Goal: Task Accomplishment & Management: Manage account settings

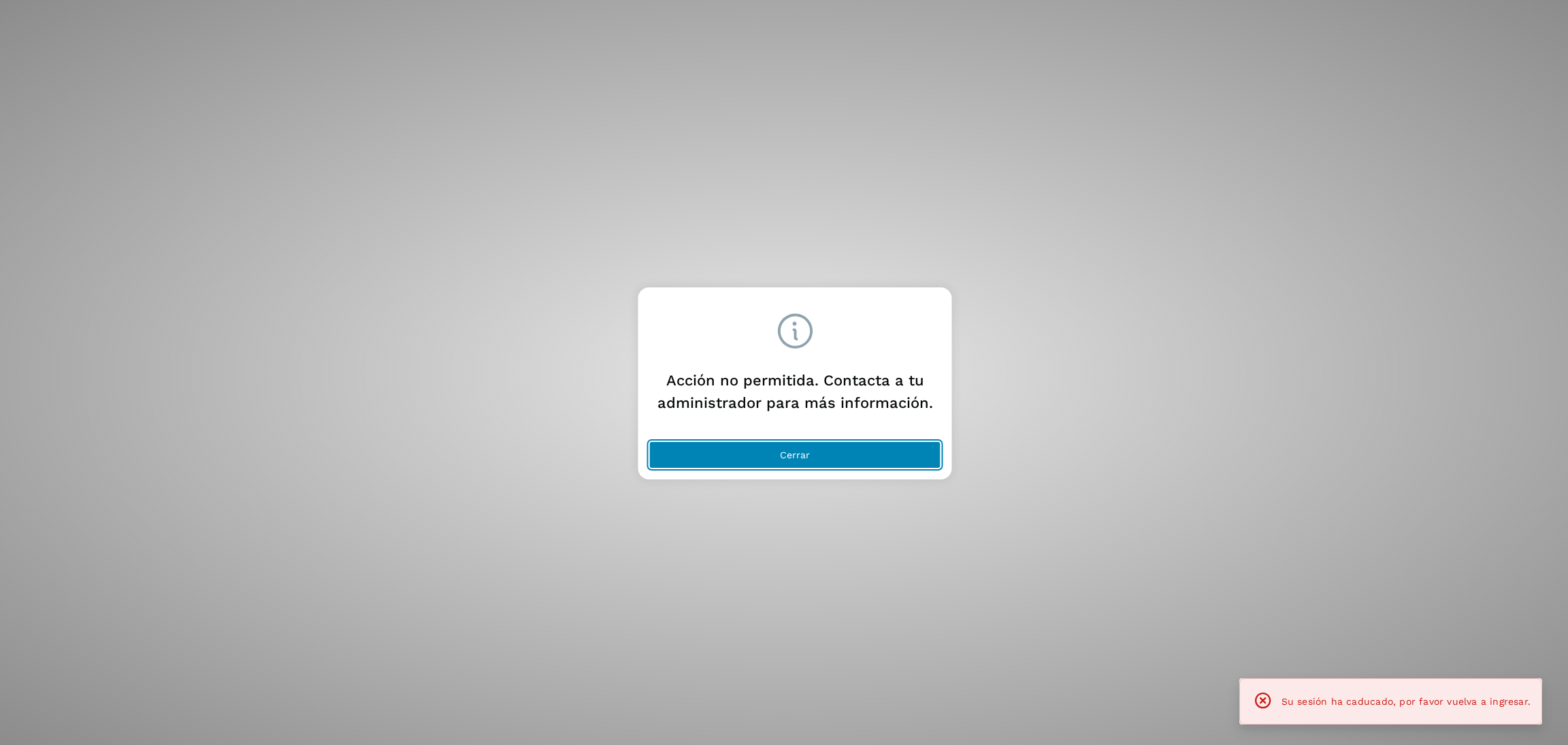
click at [771, 461] on button "Cerrar" at bounding box center [794, 455] width 292 height 27
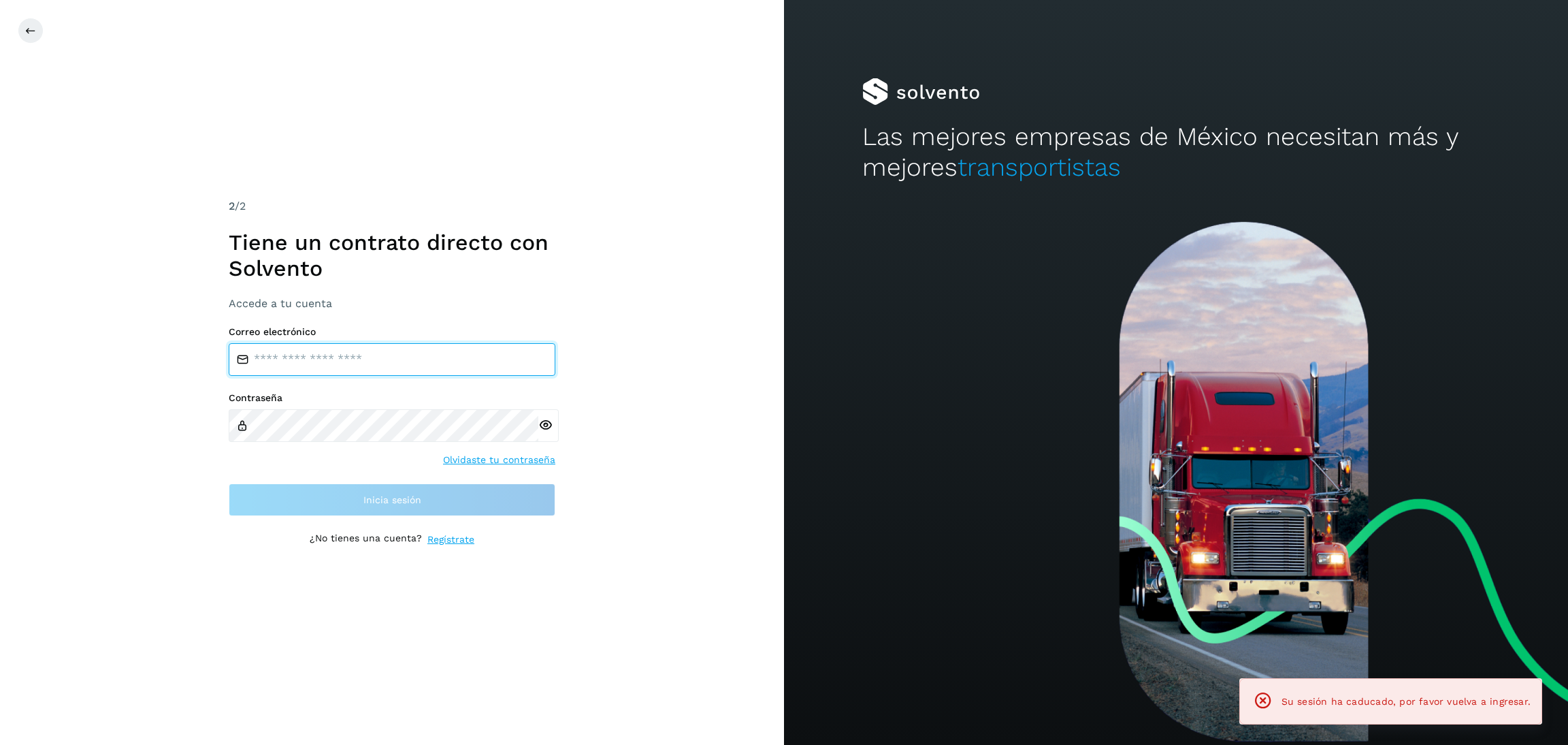
type input "**********"
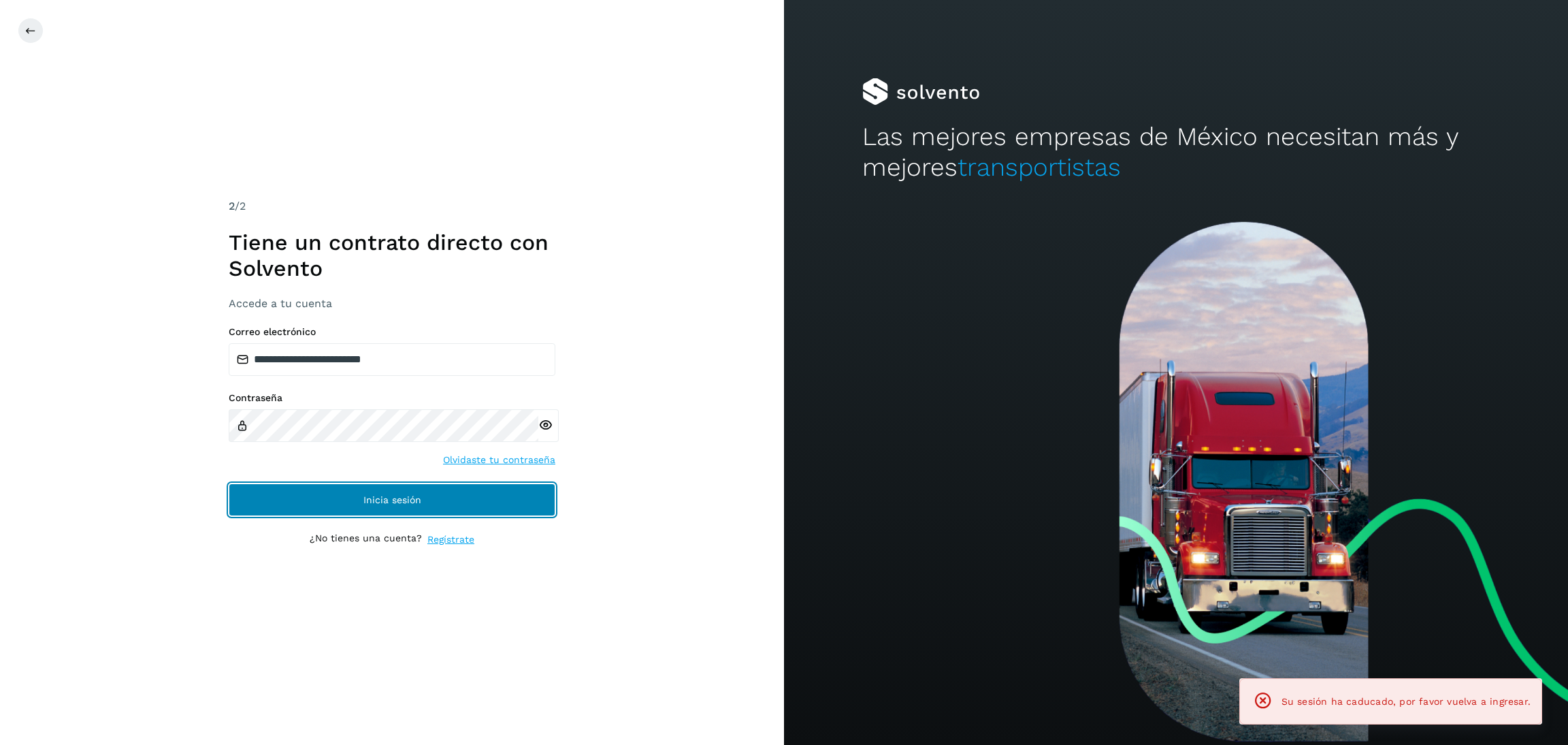
click at [363, 495] on span "Inicia sesión" at bounding box center [392, 500] width 58 height 10
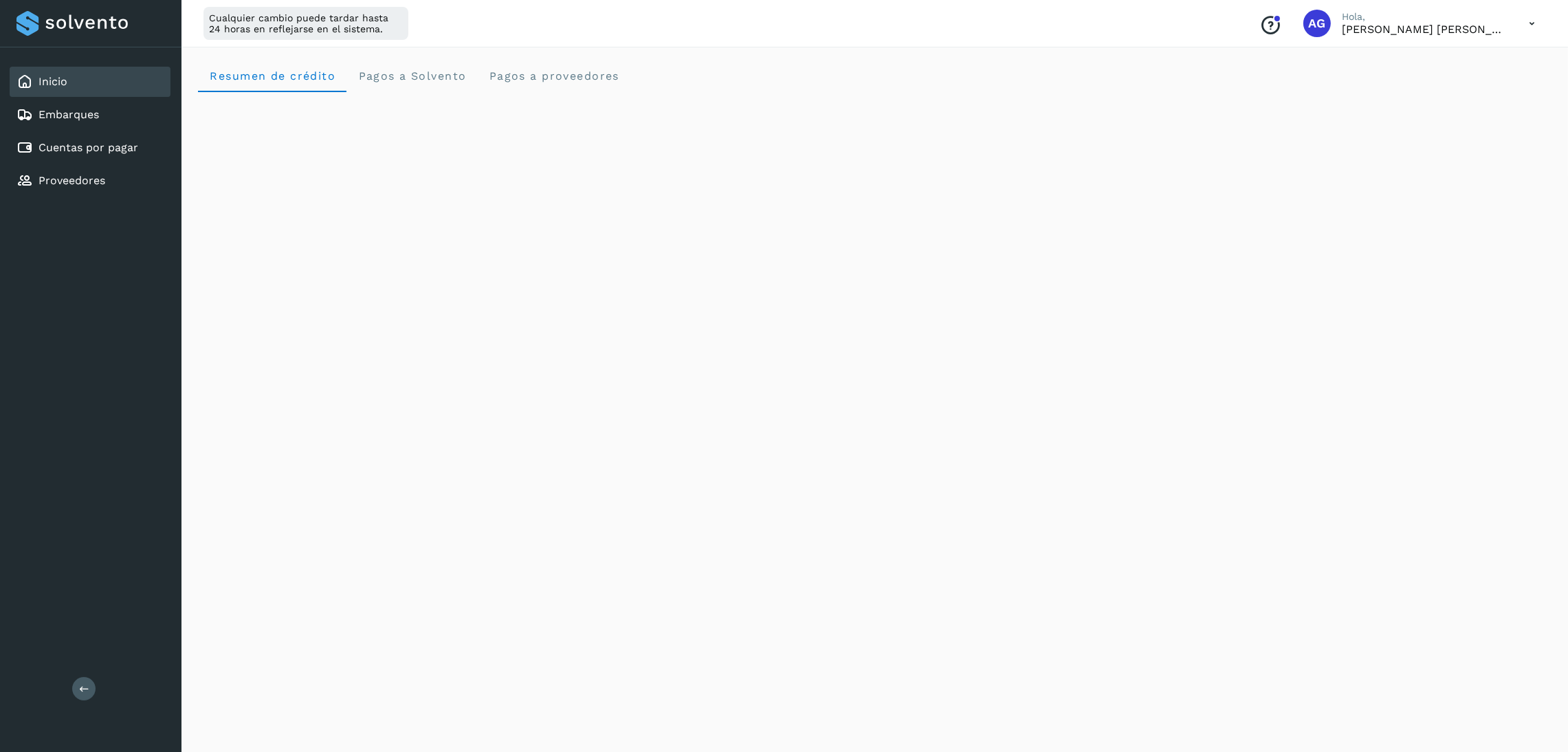
click at [104, 128] on div "Inicio Embarques Cuentas por pagar Proveedores" at bounding box center [91, 131] width 182 height 168
click at [104, 141] on link "Cuentas por pagar" at bounding box center [88, 148] width 100 height 13
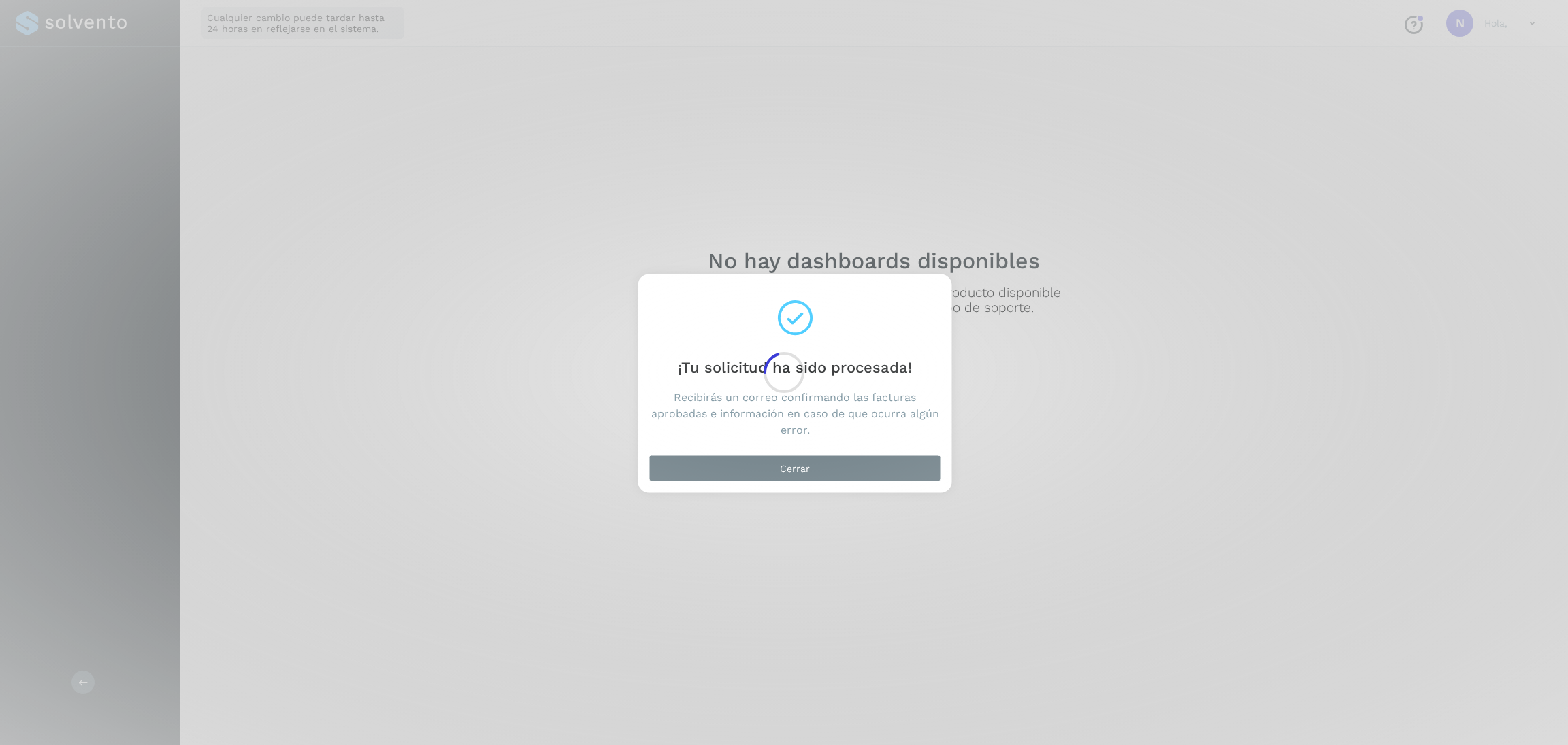
click at [850, 473] on div at bounding box center [784, 372] width 1568 height 745
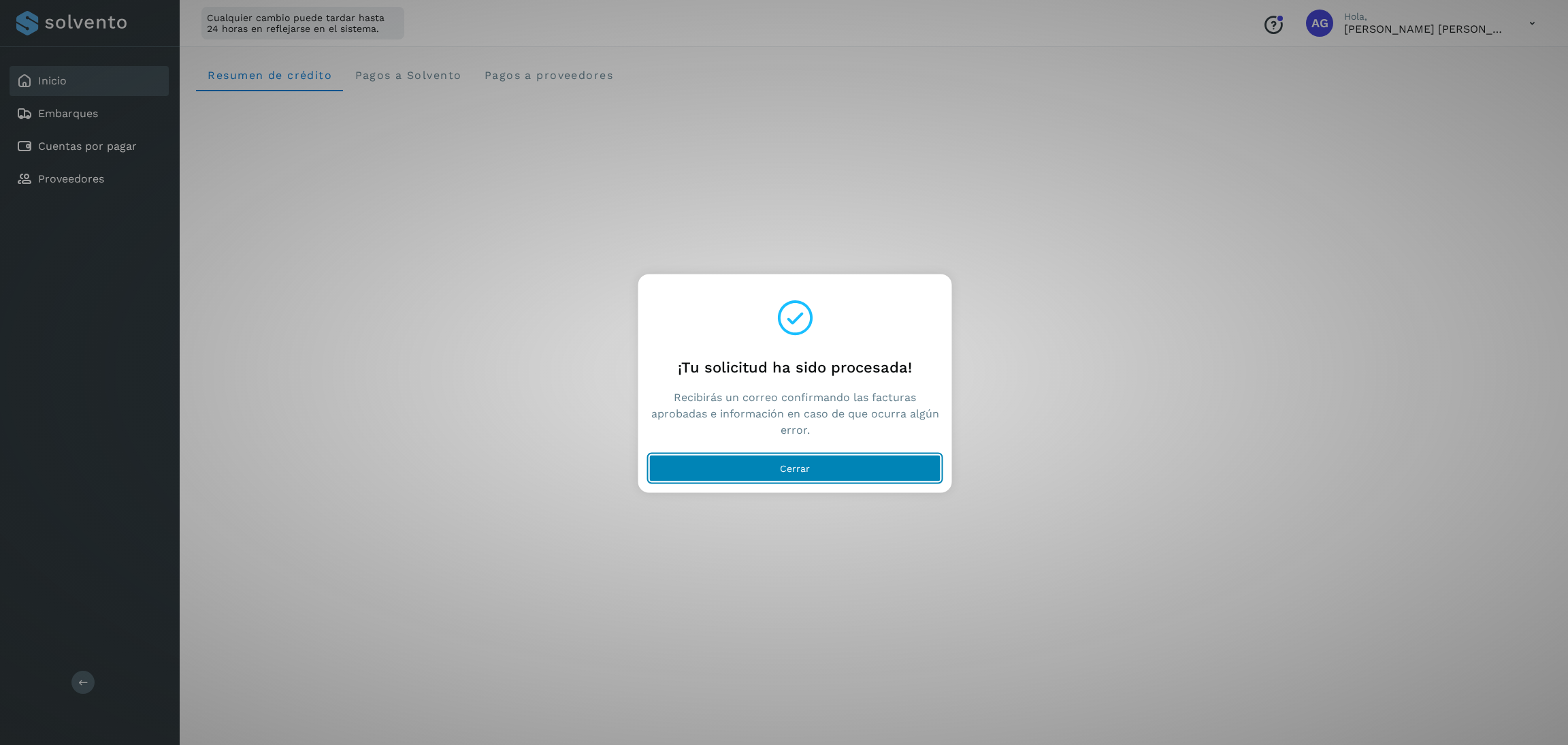
click at [807, 466] on span "Cerrar" at bounding box center [794, 469] width 30 height 10
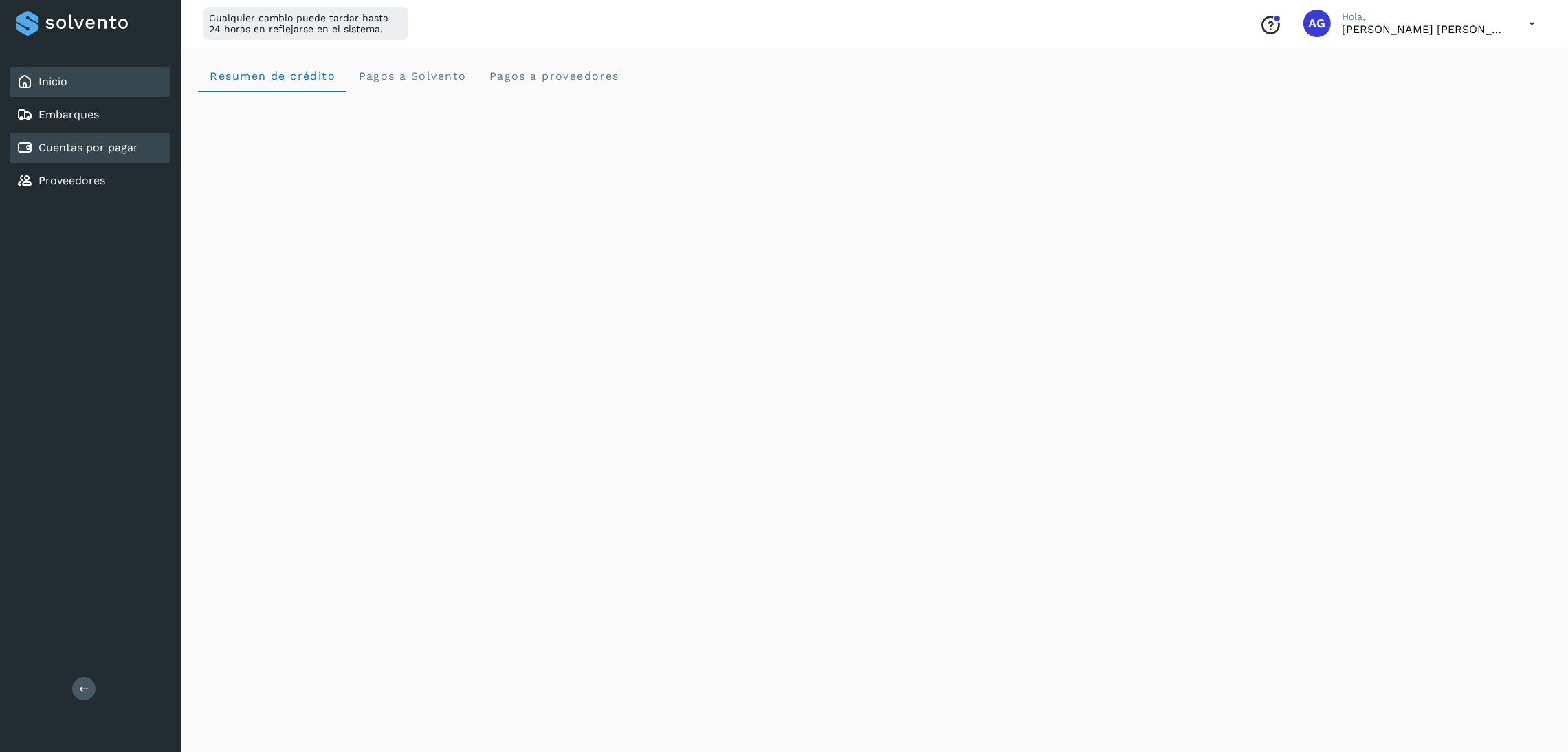
click at [129, 141] on link "Cuentas por pagar" at bounding box center [88, 148] width 100 height 13
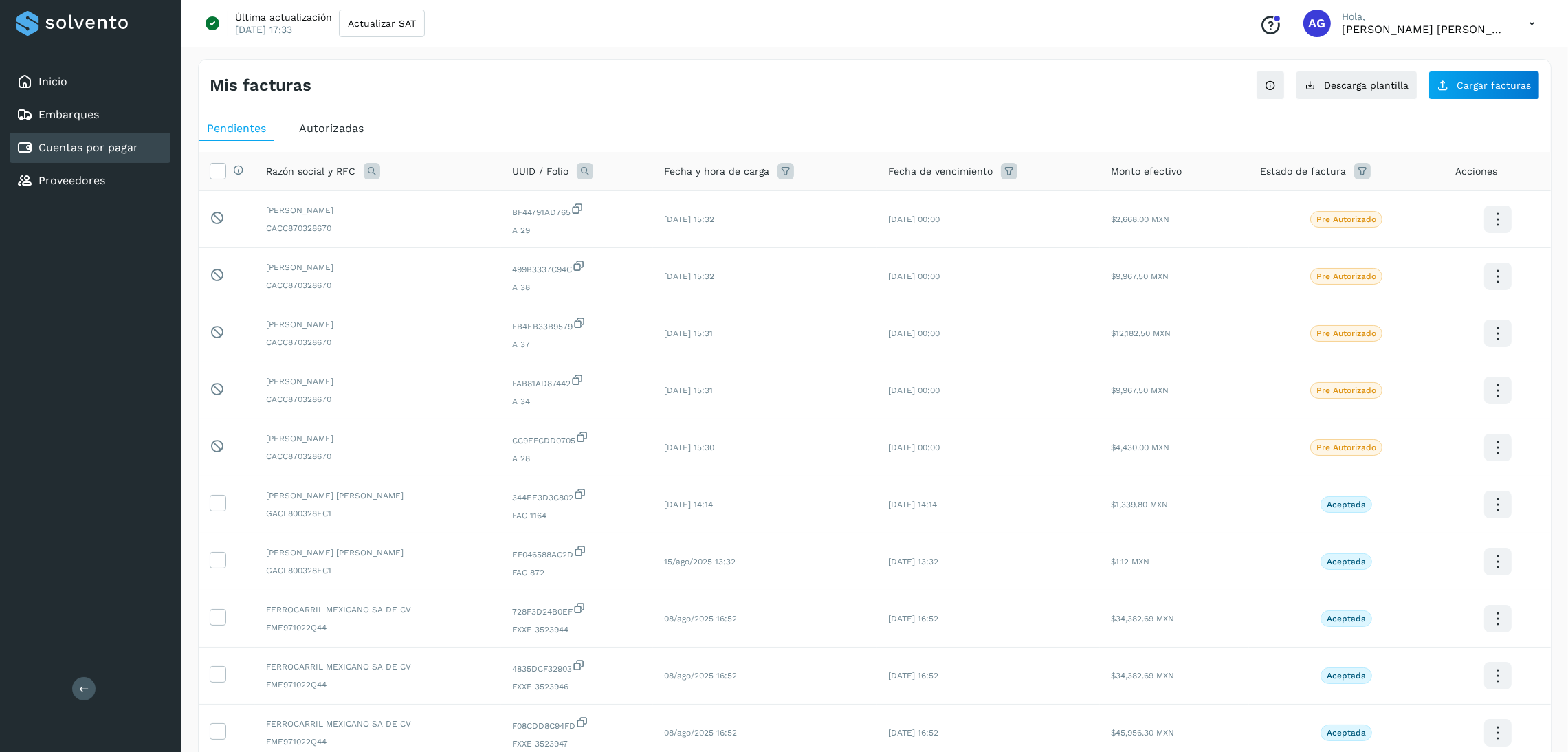
click at [327, 122] on span "Autorizadas" at bounding box center [331, 128] width 65 height 13
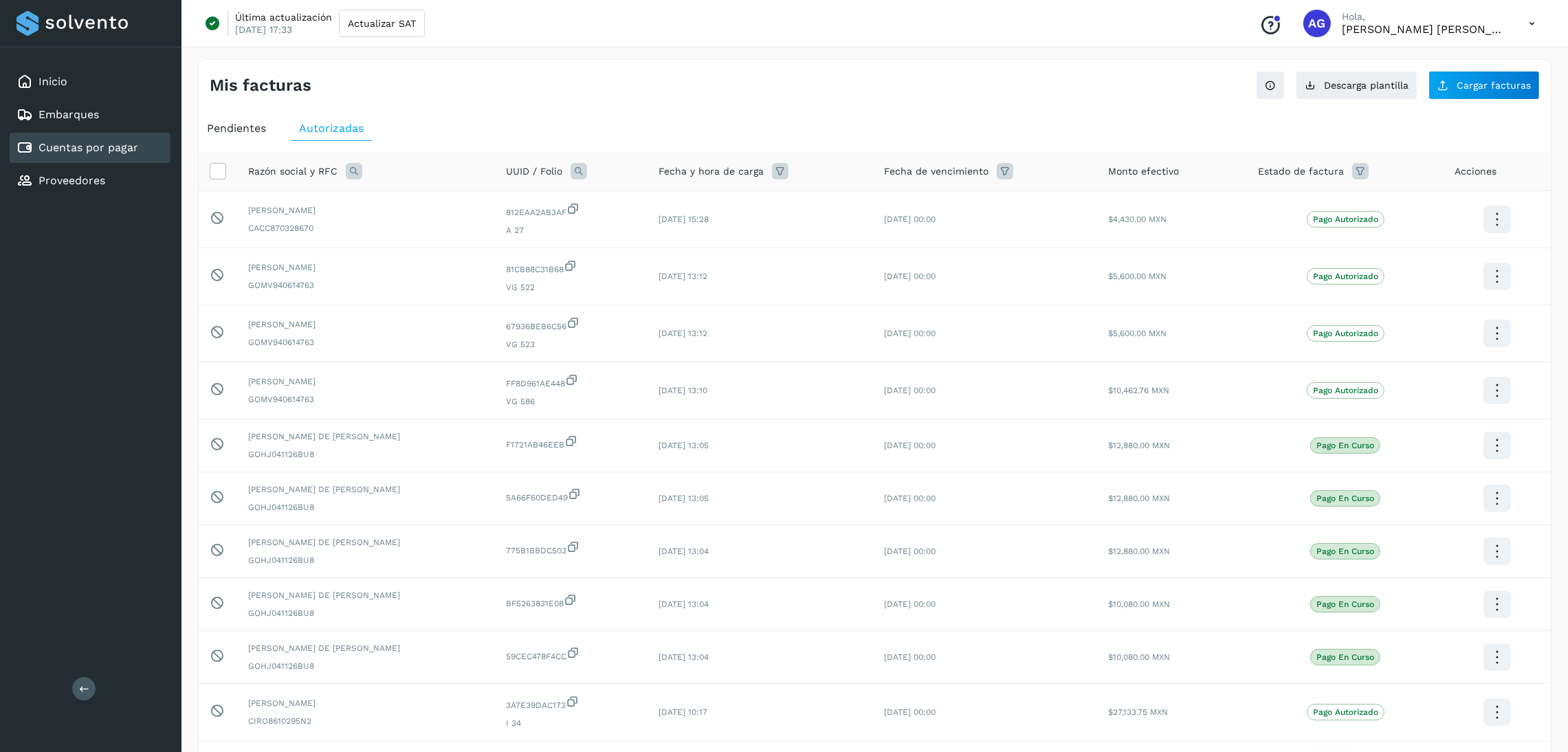
click at [231, 124] on span "Pendientes" at bounding box center [236, 128] width 59 height 13
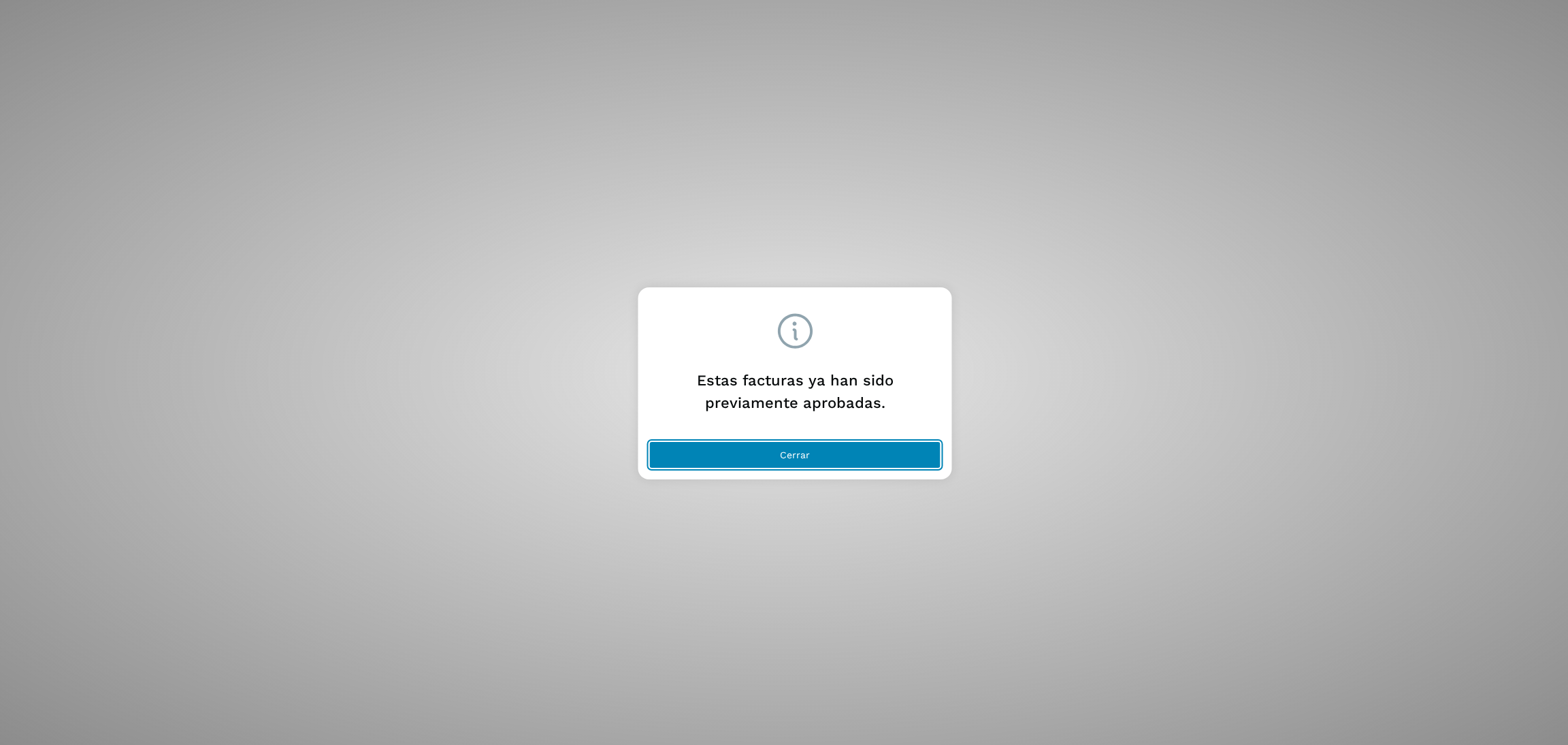
click at [868, 447] on button "Cerrar" at bounding box center [794, 455] width 292 height 27
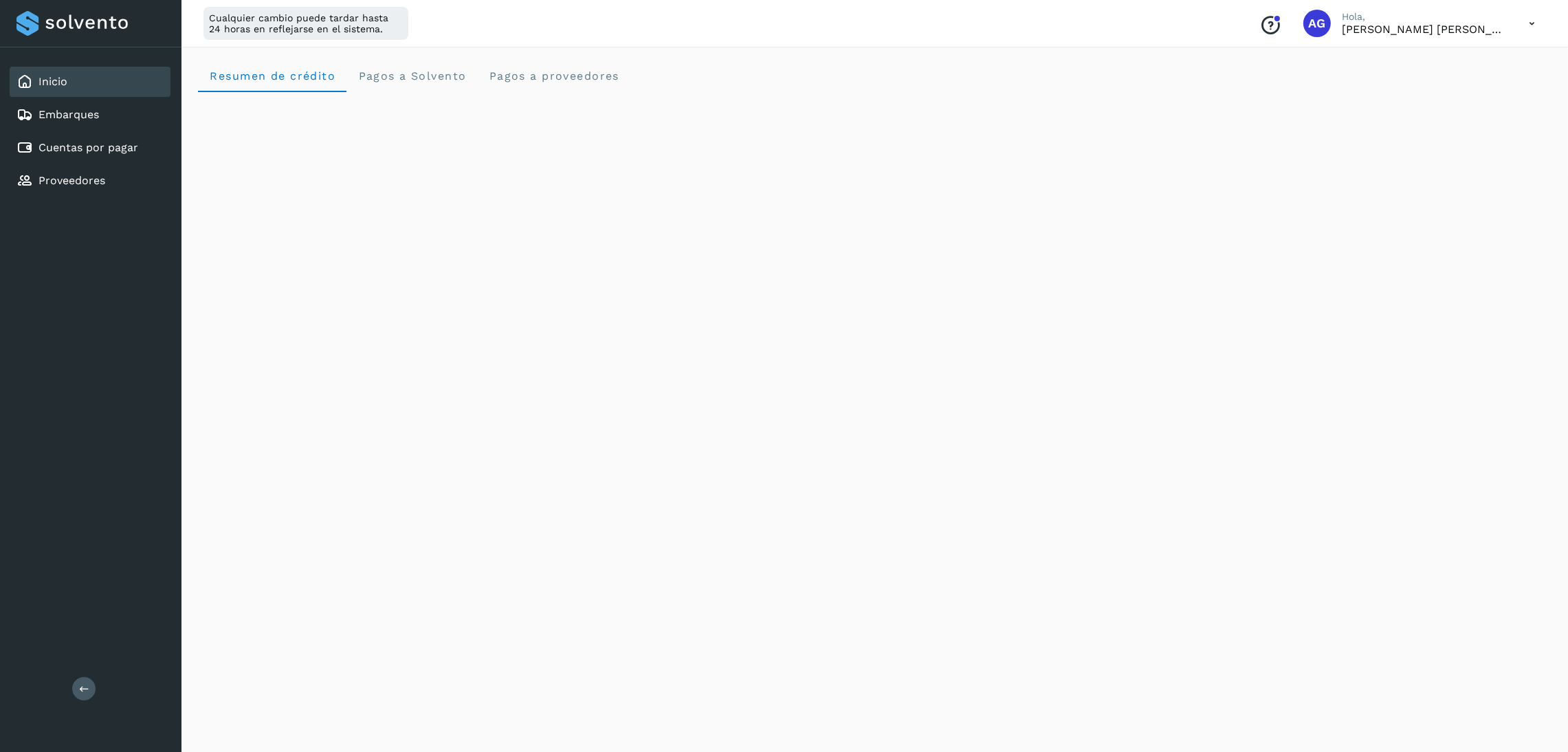
click at [79, 75] on div "Inicio" at bounding box center [90, 81] width 161 height 30
click at [75, 127] on div "Embarques" at bounding box center [90, 114] width 161 height 30
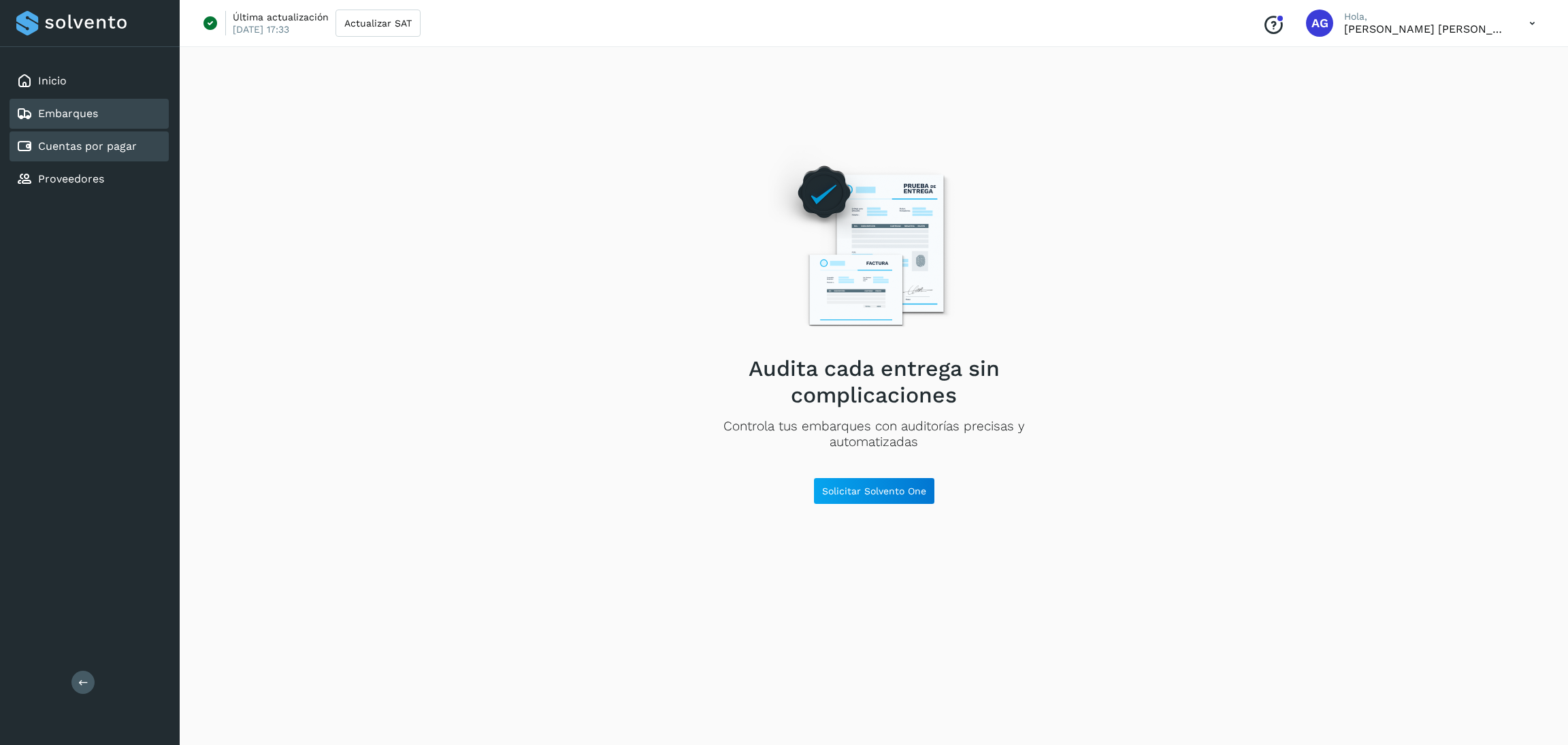
click at [79, 141] on link "Cuentas por pagar" at bounding box center [87, 146] width 99 height 13
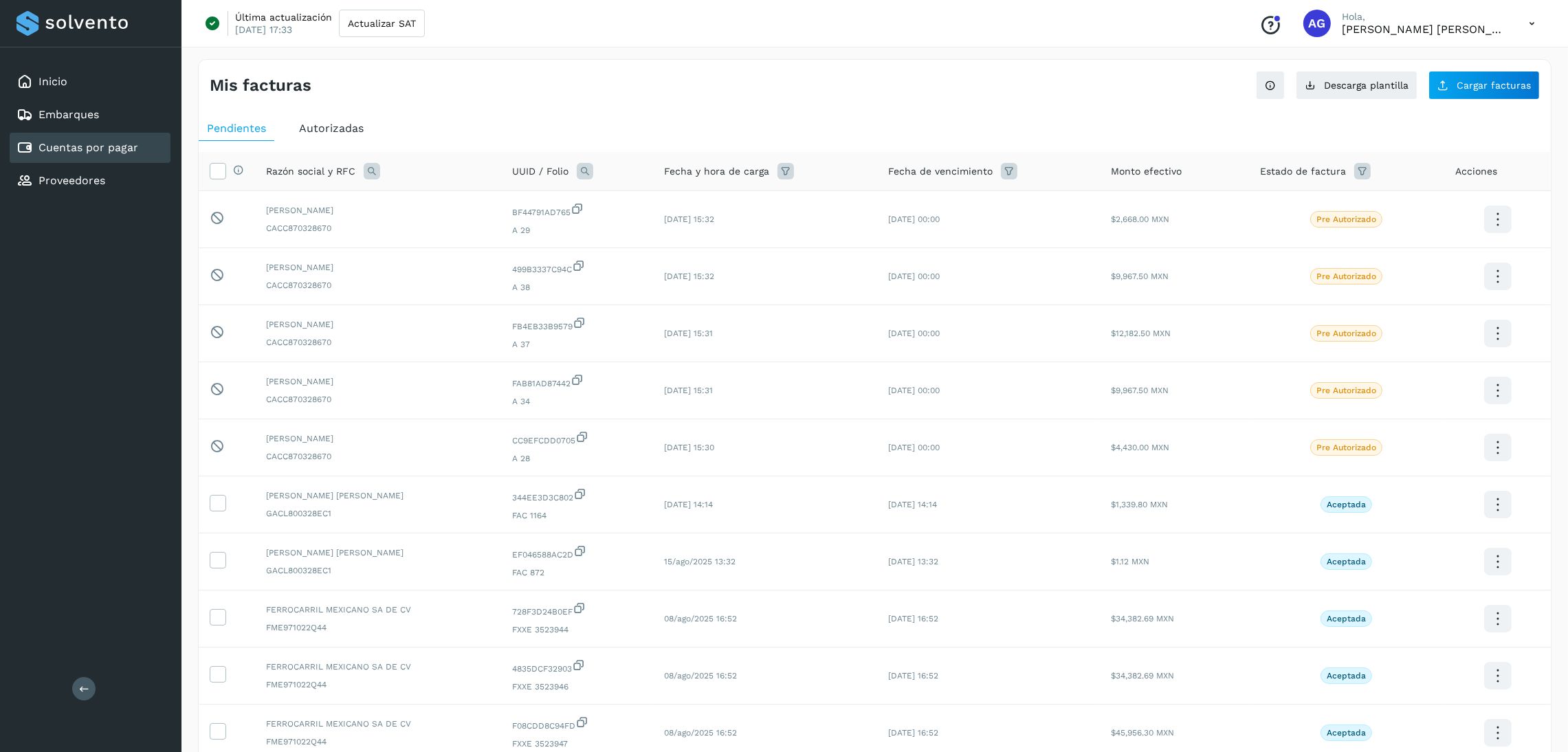
click at [1362, 167] on icon at bounding box center [1363, 171] width 16 height 16
click at [1457, 206] on input "text" at bounding box center [1441, 206] width 149 height 22
click at [1396, 332] on div "Pre Autorizado" at bounding box center [1458, 342] width 167 height 28
type input "**********"
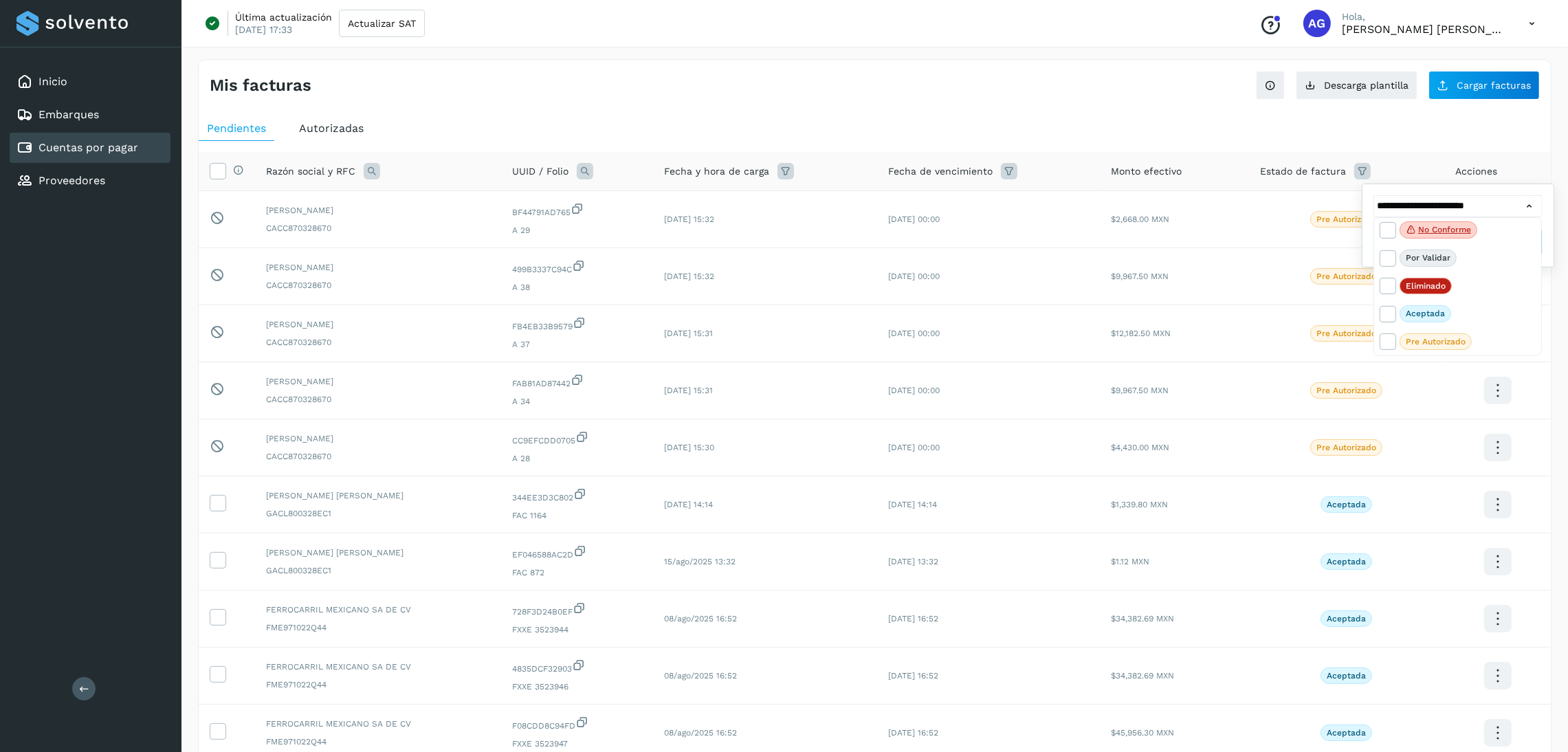
click at [1525, 208] on div at bounding box center [784, 376] width 1568 height 752
click at [1502, 236] on span "Filtrar" at bounding box center [1493, 242] width 24 height 12
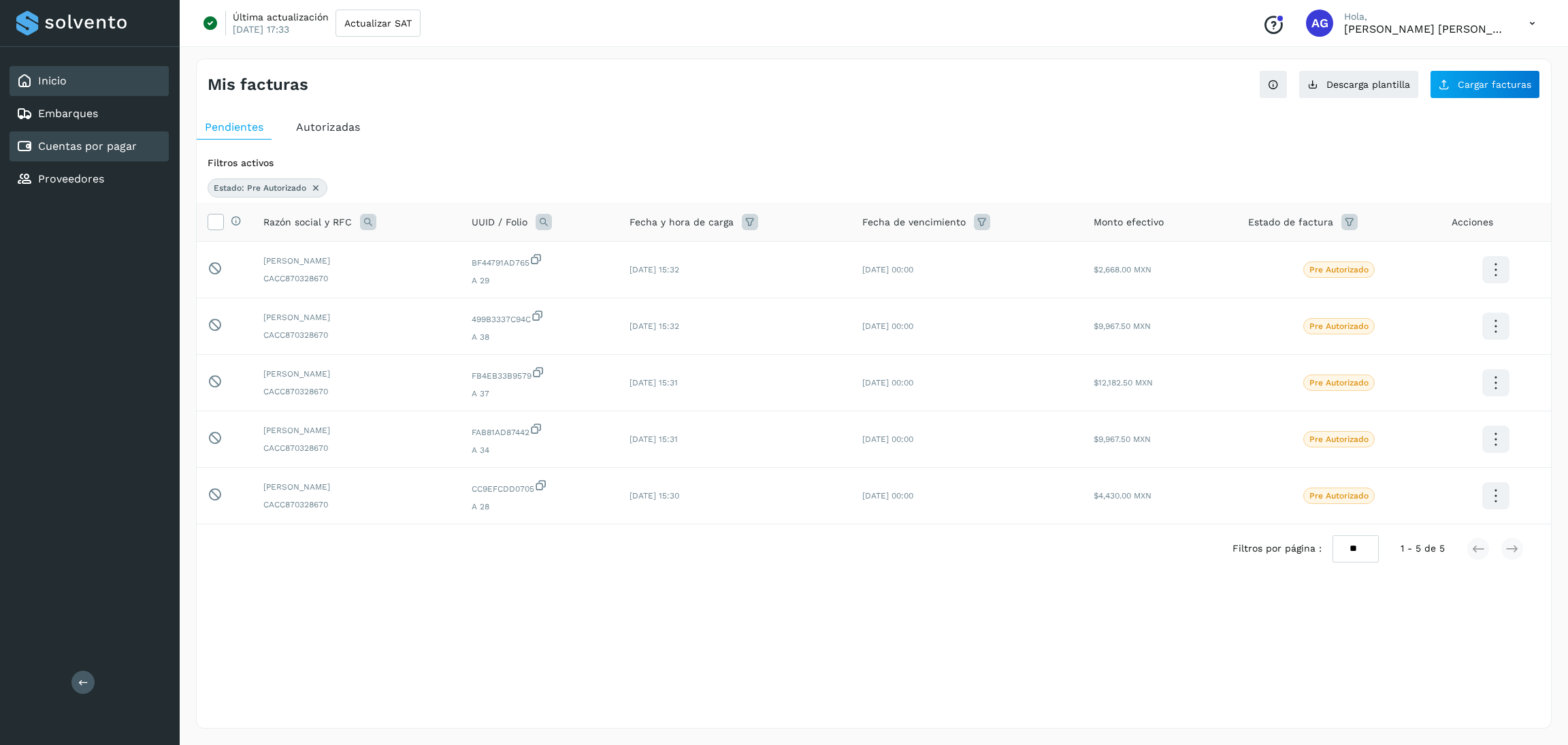
click at [96, 78] on div "Inicio" at bounding box center [89, 80] width 159 height 30
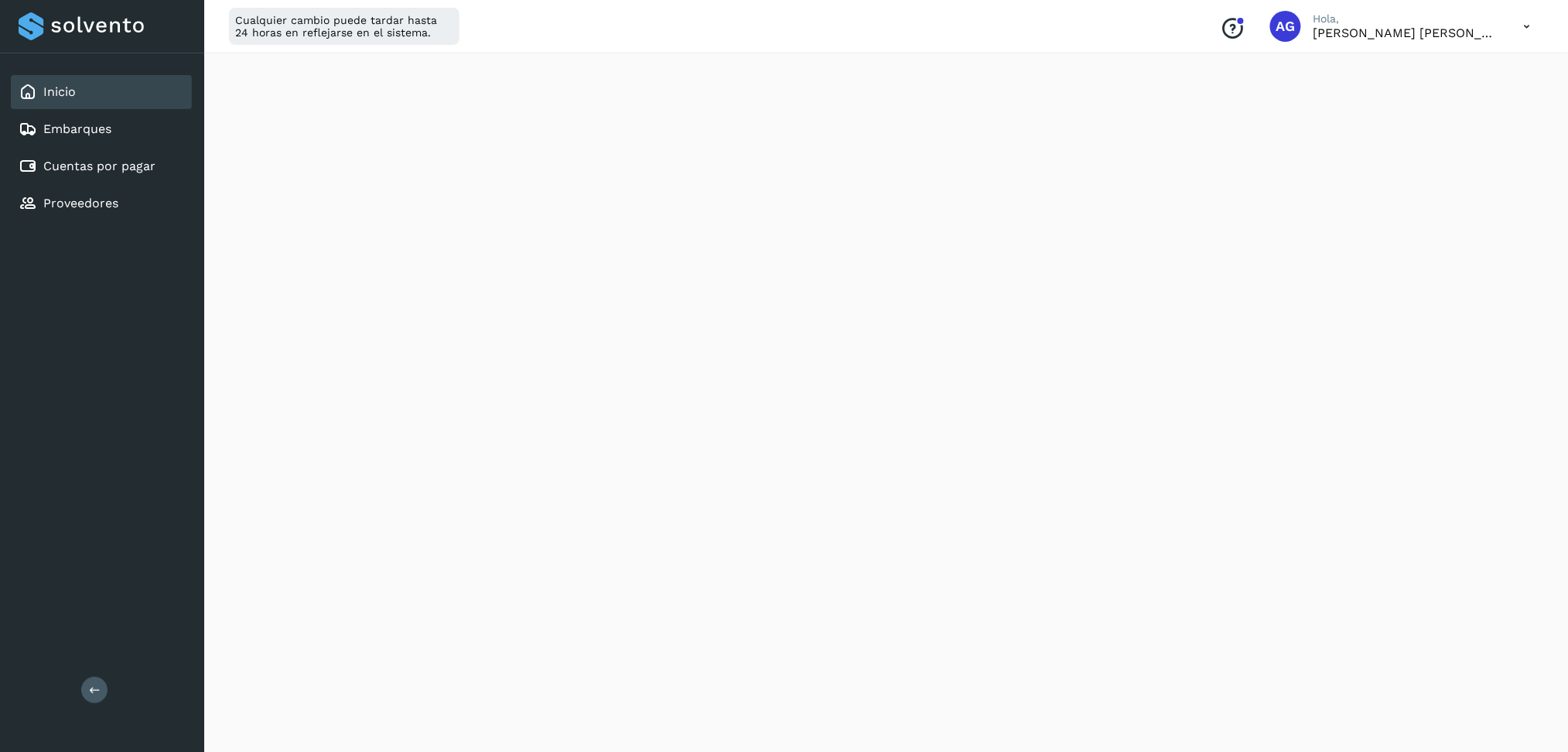
scroll to position [426, 0]
click at [113, 170] on div "Cuentas por pagar" at bounding box center [87, 166] width 137 height 18
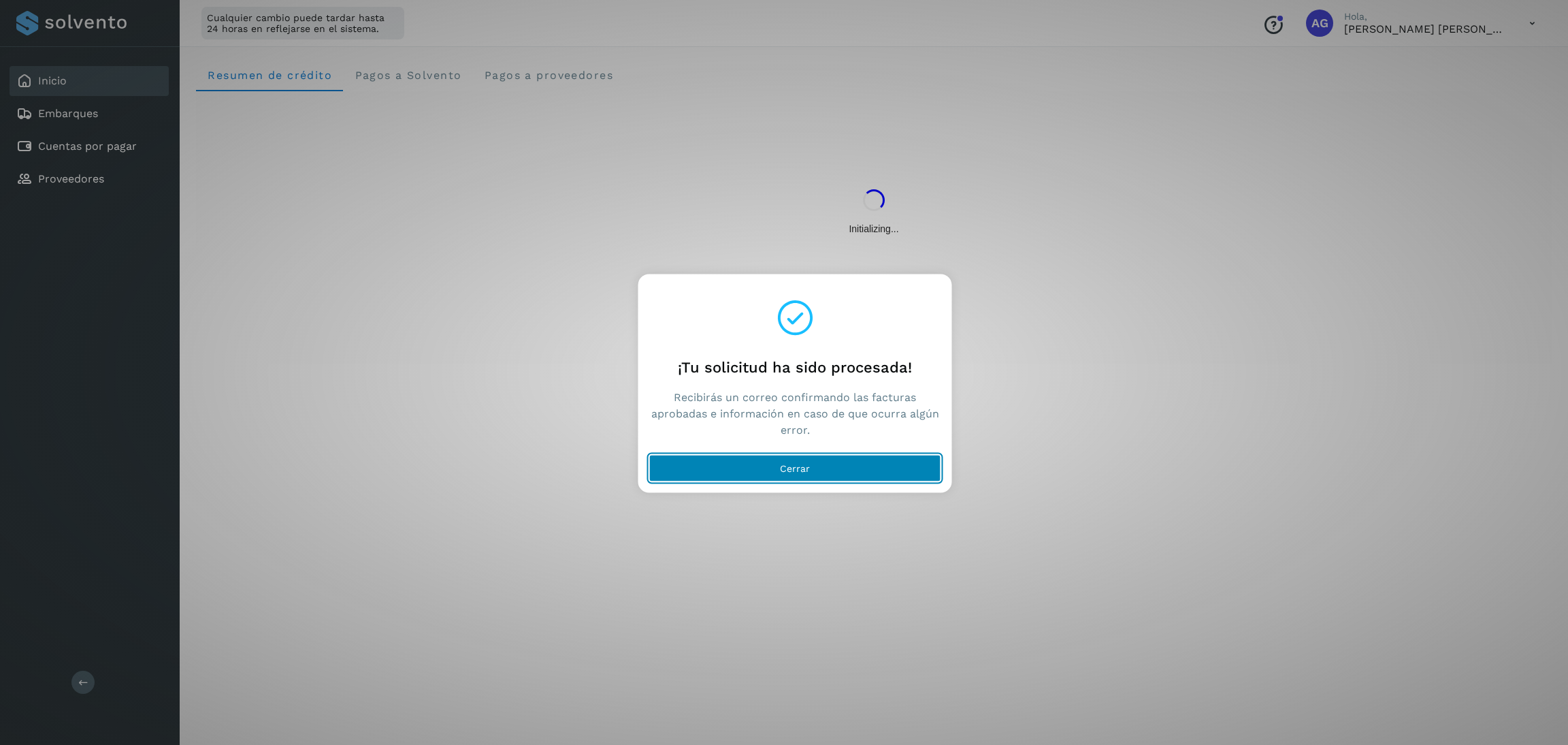
click at [799, 464] on span "Cerrar" at bounding box center [794, 469] width 30 height 10
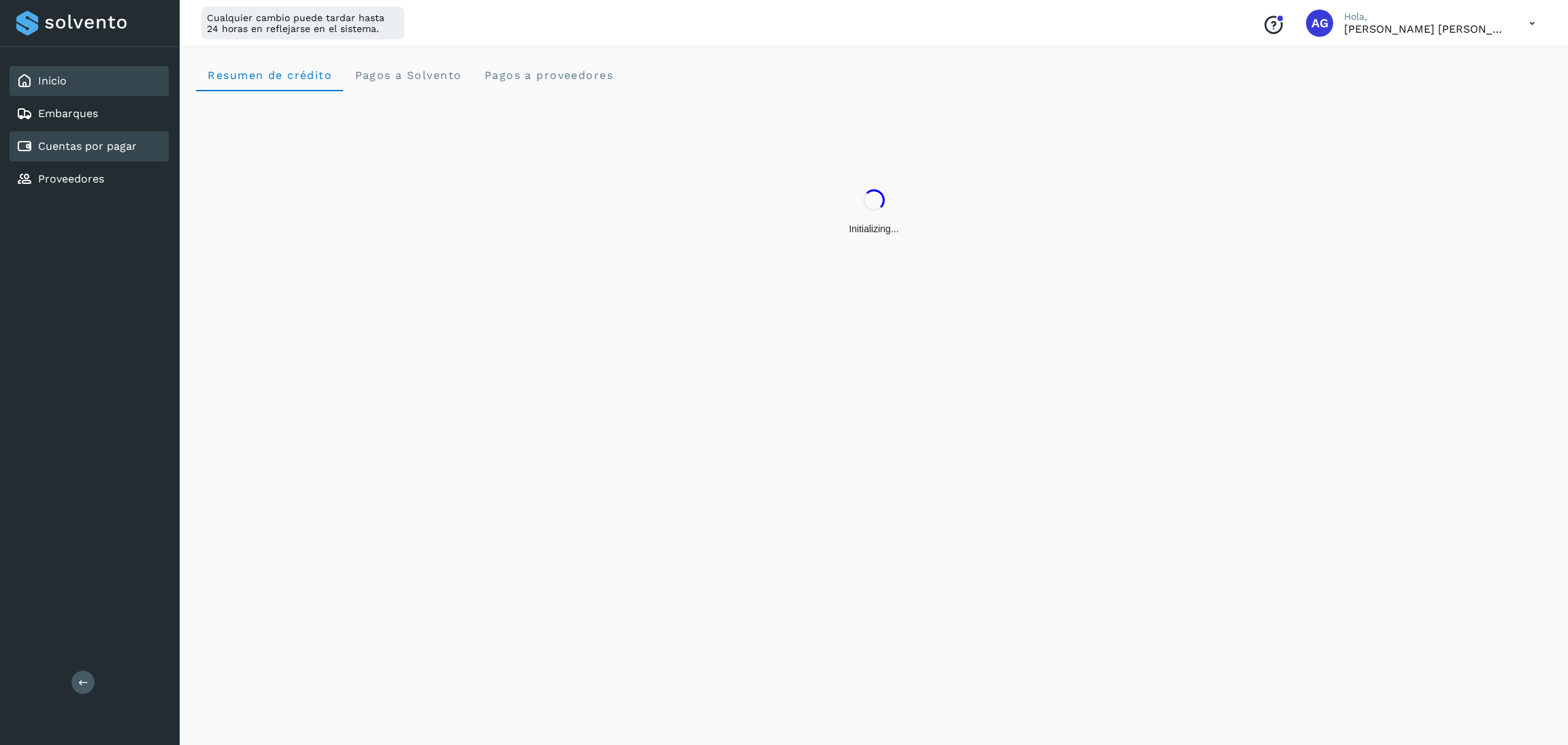
click at [149, 135] on div "Cuentas por pagar" at bounding box center [89, 145] width 159 height 30
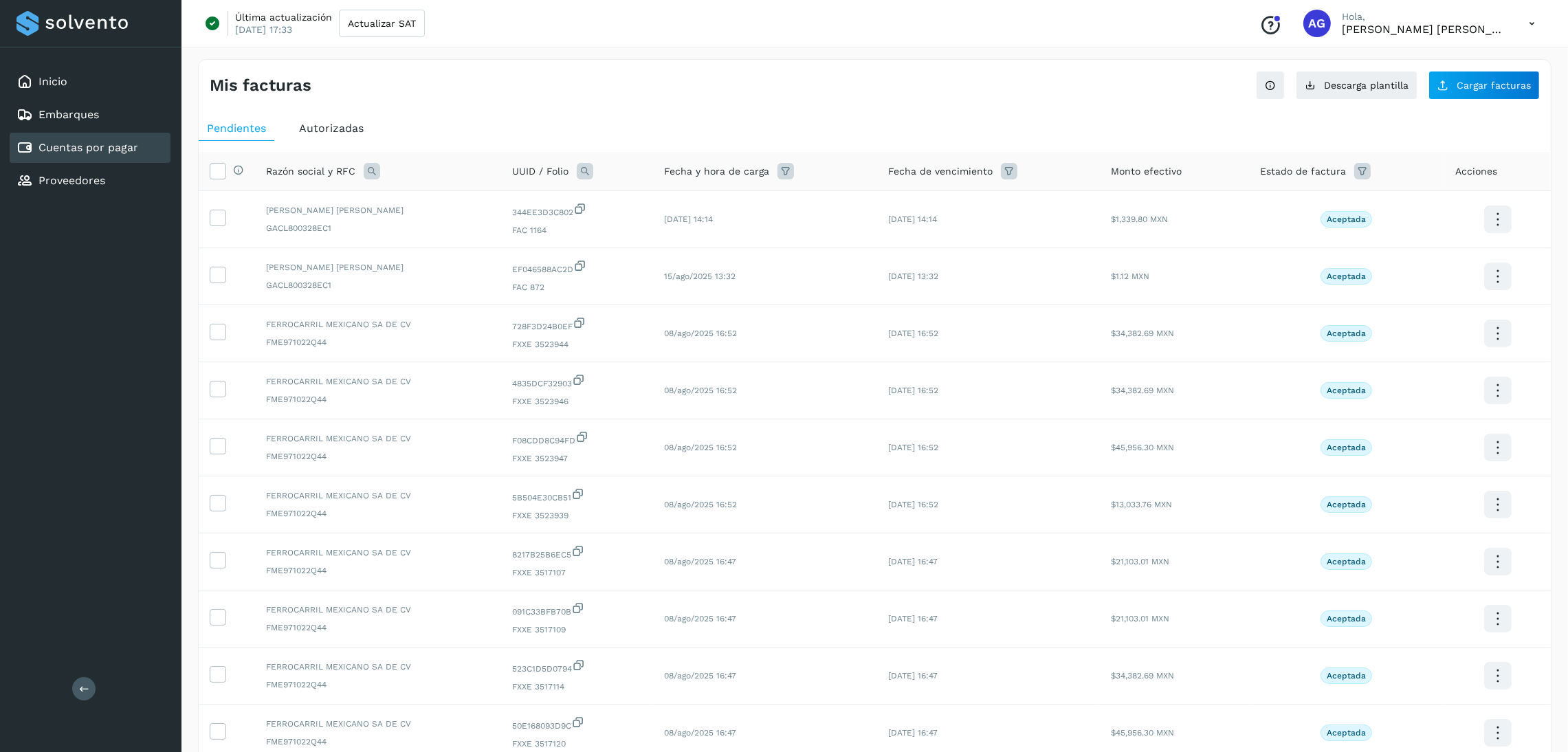
click at [344, 123] on span "Autorizadas" at bounding box center [331, 128] width 65 height 13
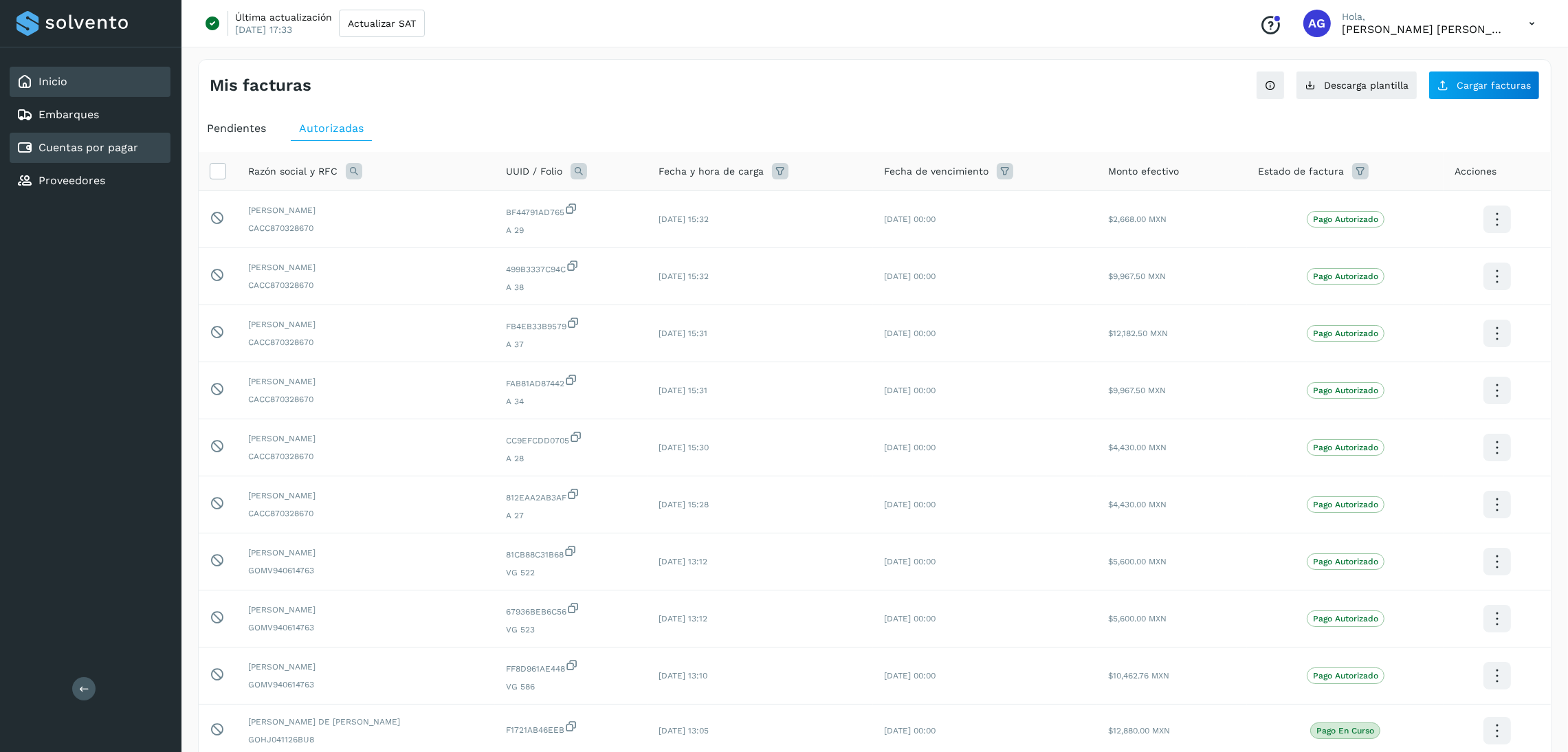
click at [85, 86] on div "Inicio" at bounding box center [90, 81] width 161 height 30
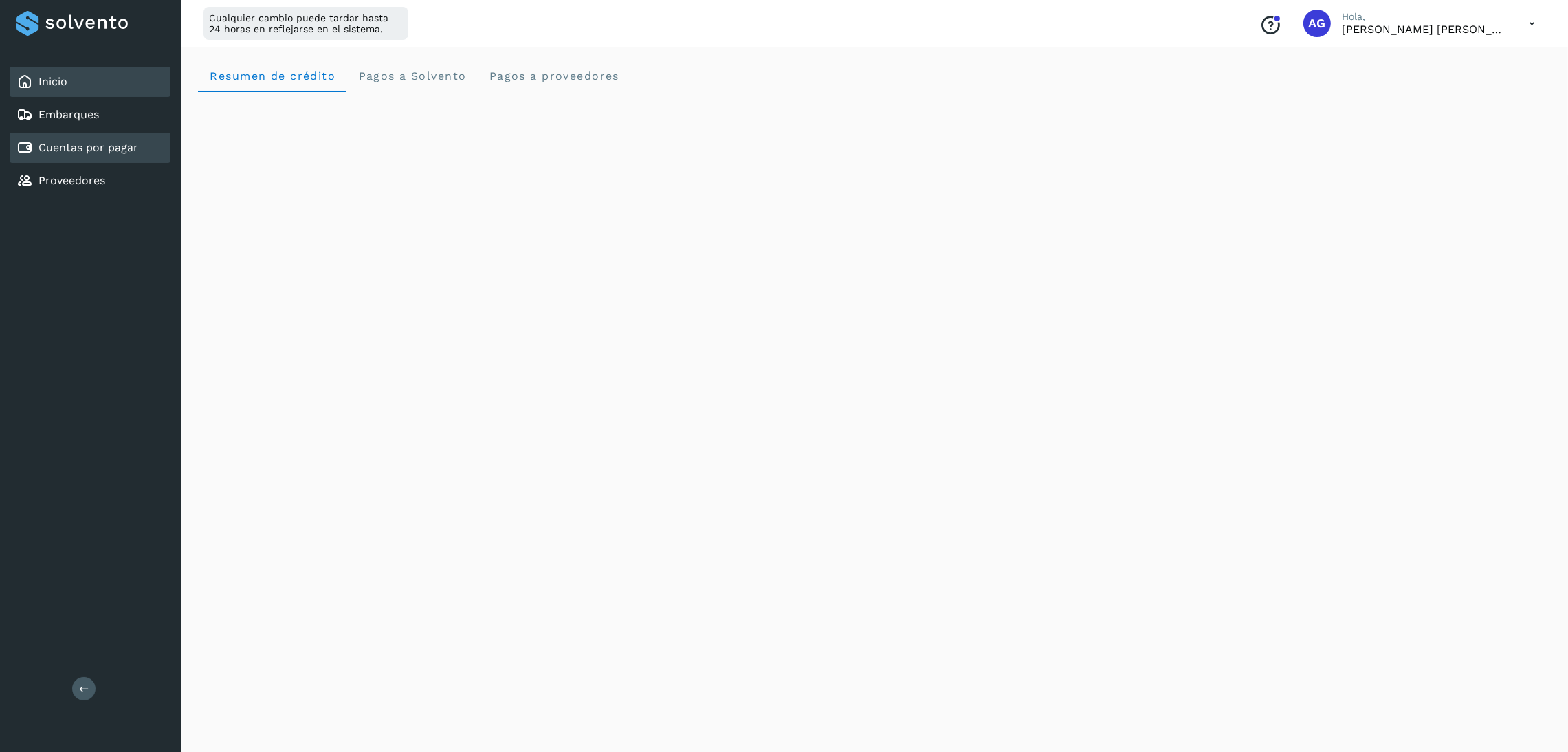
click at [88, 145] on link "Cuentas por pagar" at bounding box center [88, 148] width 100 height 13
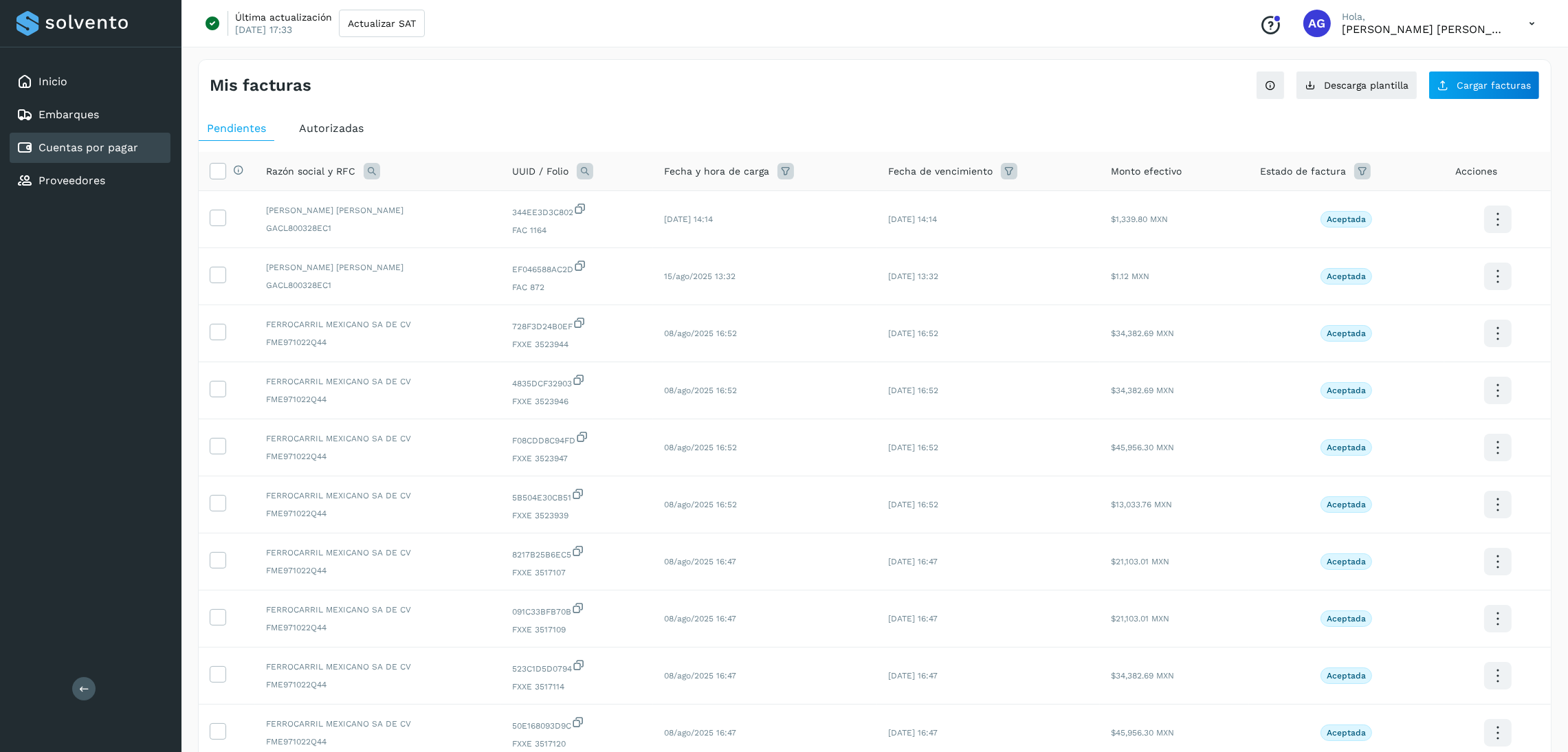
click at [312, 131] on span "Autorizadas" at bounding box center [331, 128] width 65 height 13
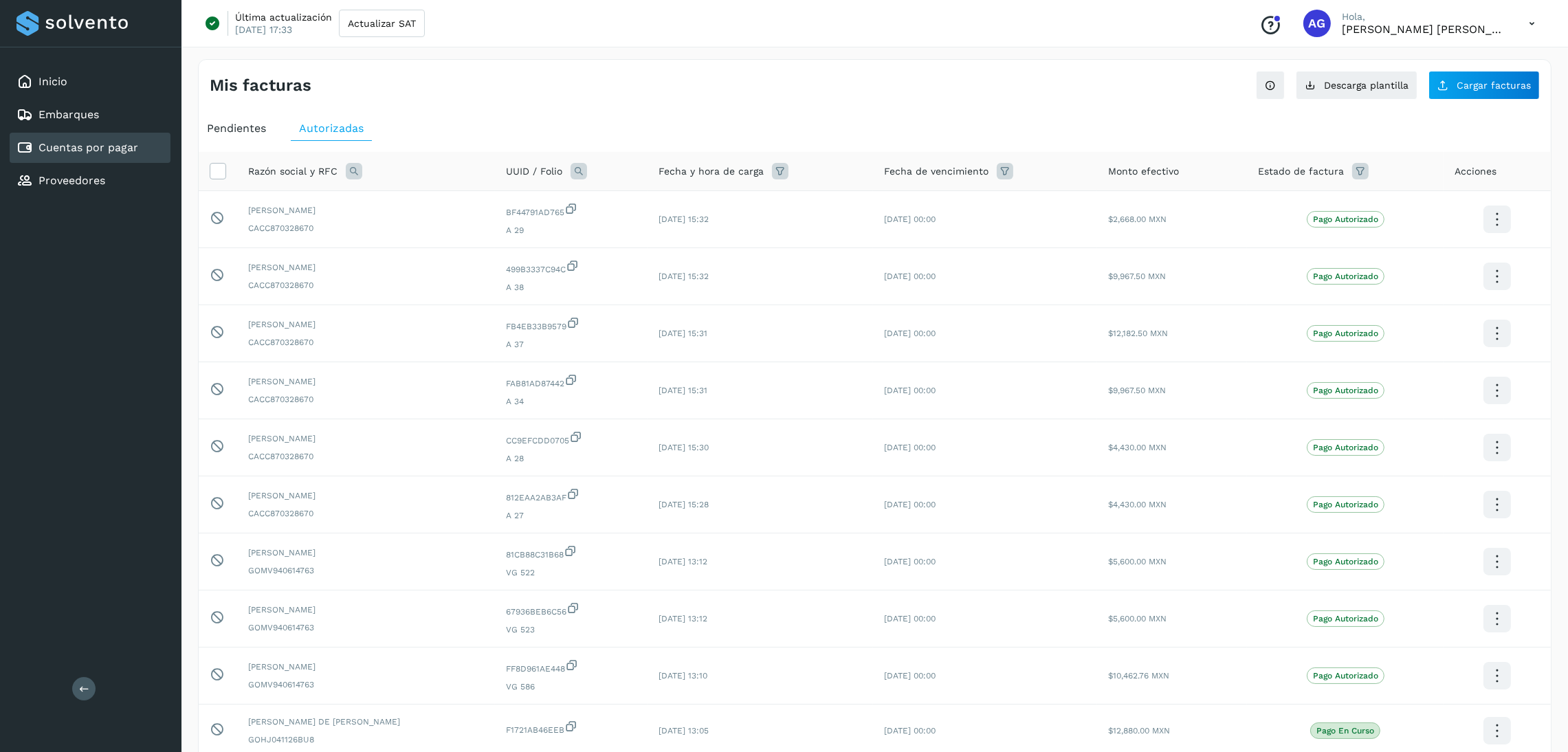
click at [1363, 178] on icon at bounding box center [1360, 171] width 16 height 16
click at [1437, 208] on input "text" at bounding box center [1444, 206] width 149 height 22
click at [1437, 264] on p "Pago Autorizado" at bounding box center [1435, 259] width 65 height 10
click at [1389, 263] on icon at bounding box center [1384, 259] width 14 height 14
type input "**********"
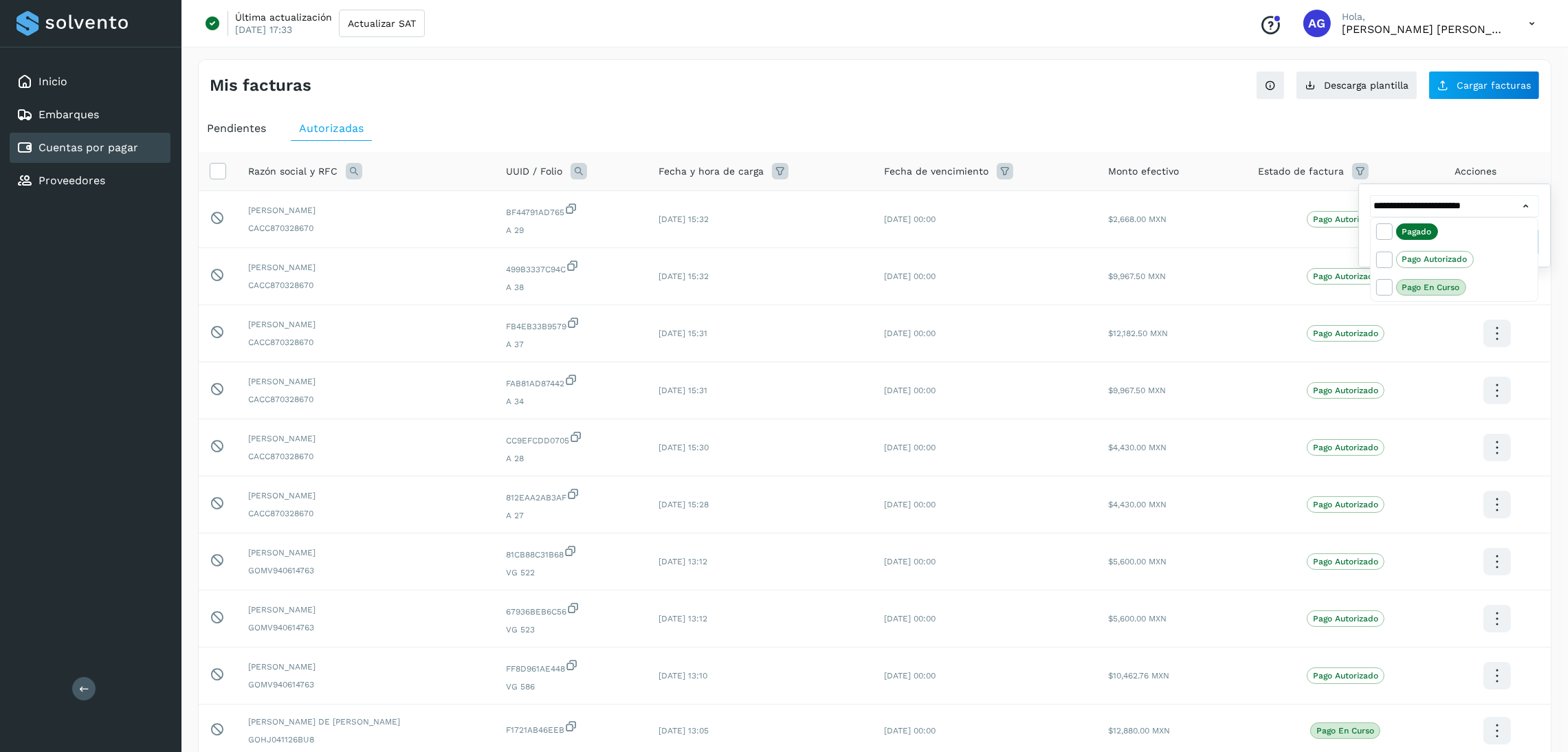
click at [1521, 205] on div at bounding box center [784, 376] width 1568 height 752
click at [1504, 234] on button "Filtrar" at bounding box center [1489, 242] width 101 height 28
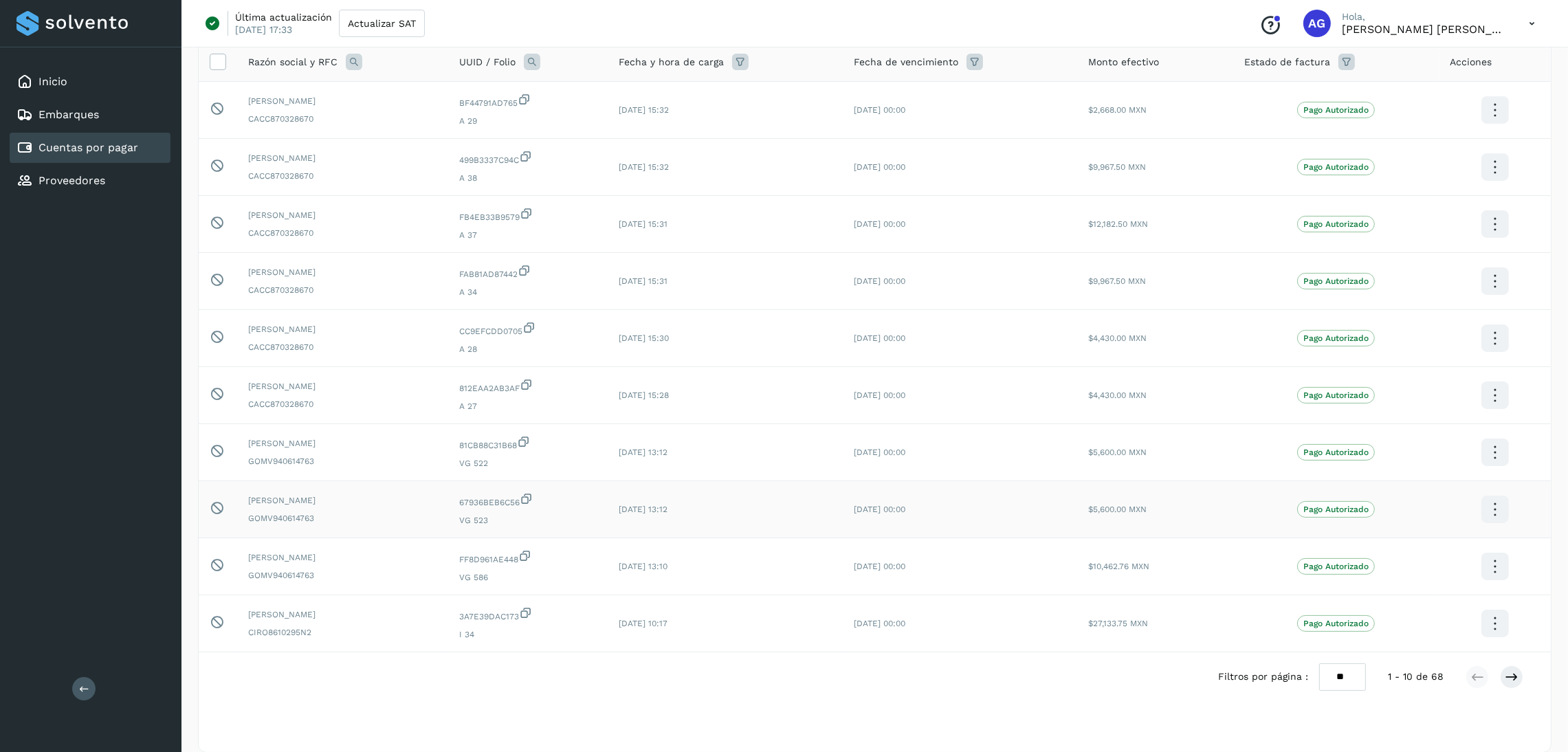
scroll to position [182, 0]
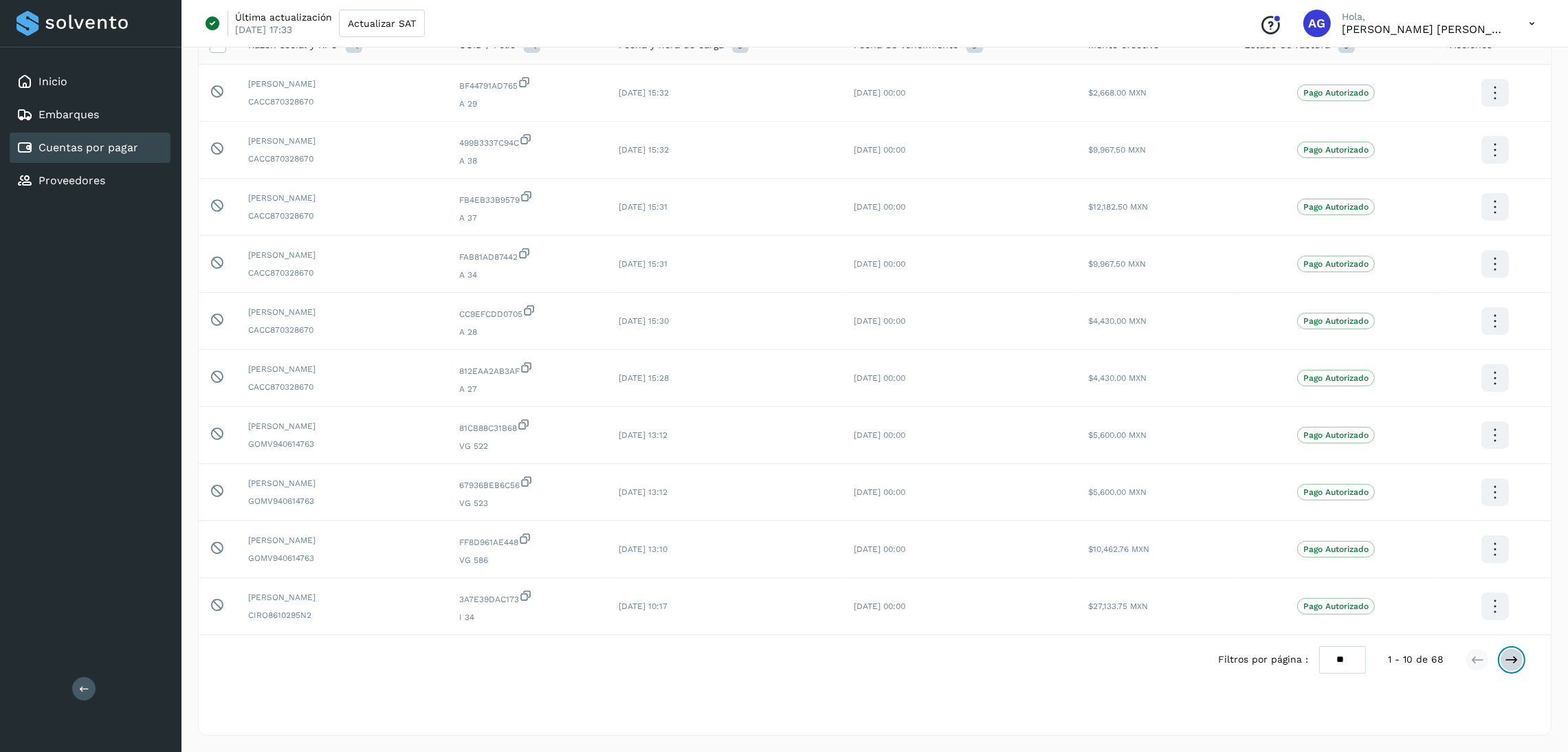
click at [1510, 663] on icon at bounding box center [1511, 660] width 14 height 14
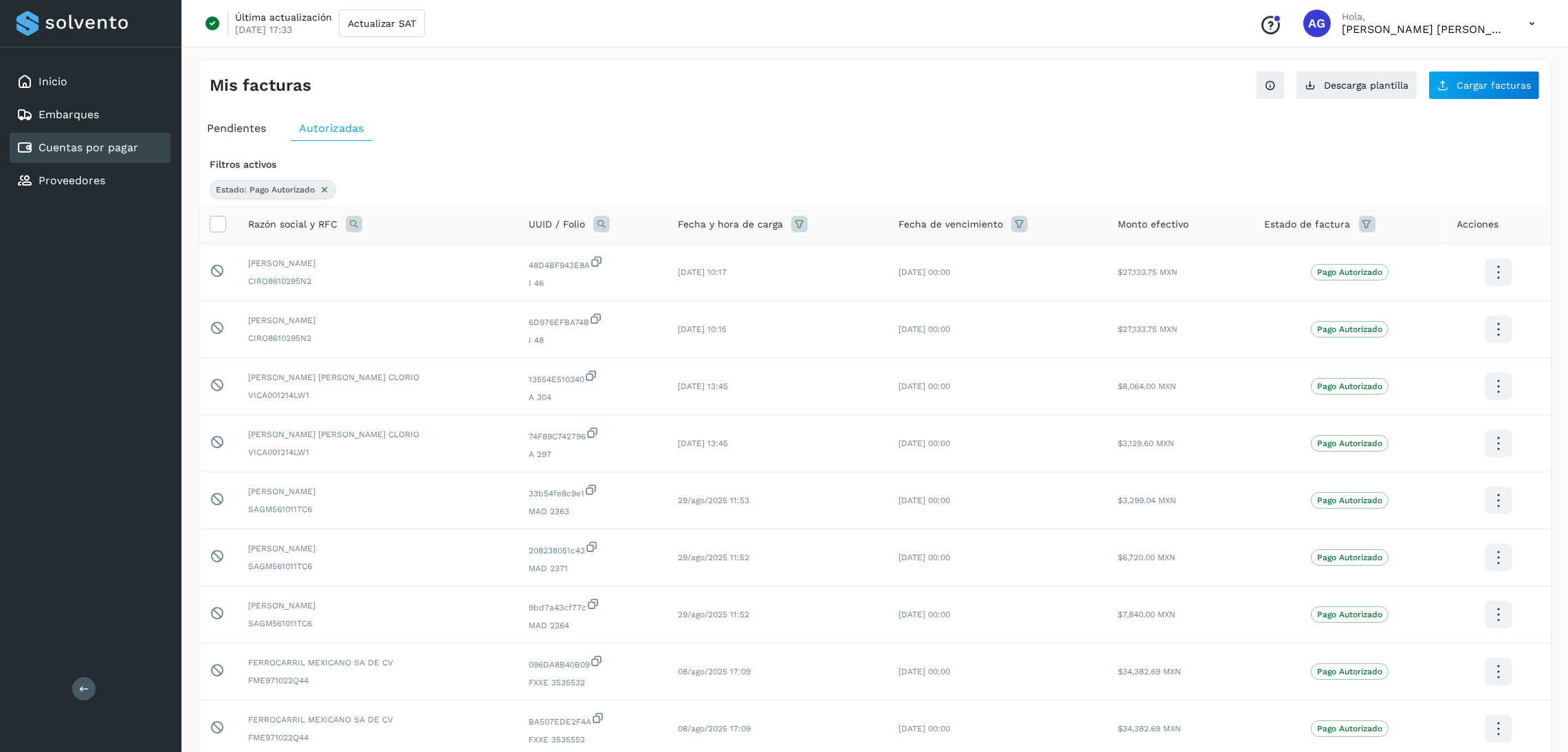
scroll to position [103, 0]
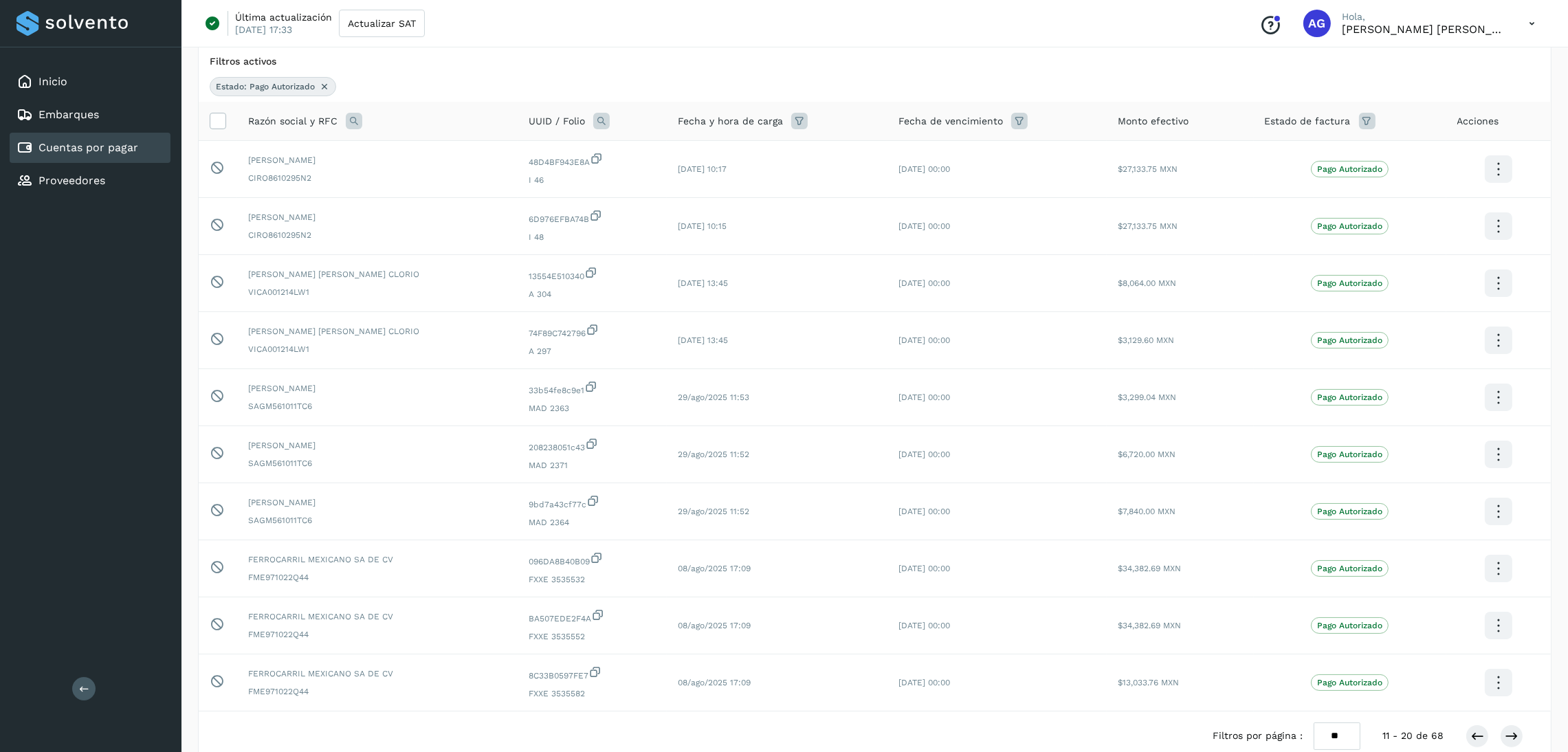
click at [791, 120] on icon at bounding box center [799, 121] width 16 height 16
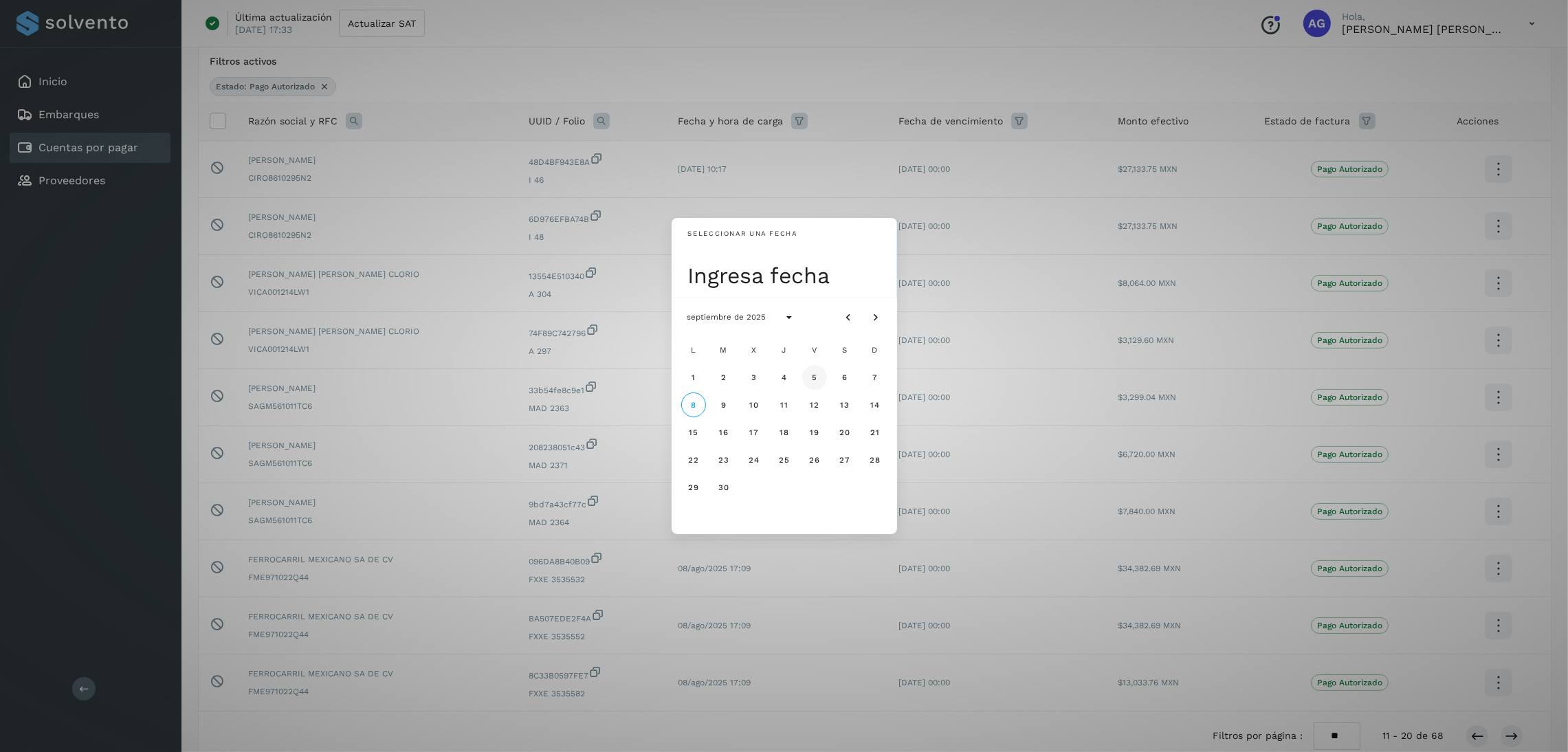
click at [815, 376] on span "5" at bounding box center [815, 377] width 6 height 10
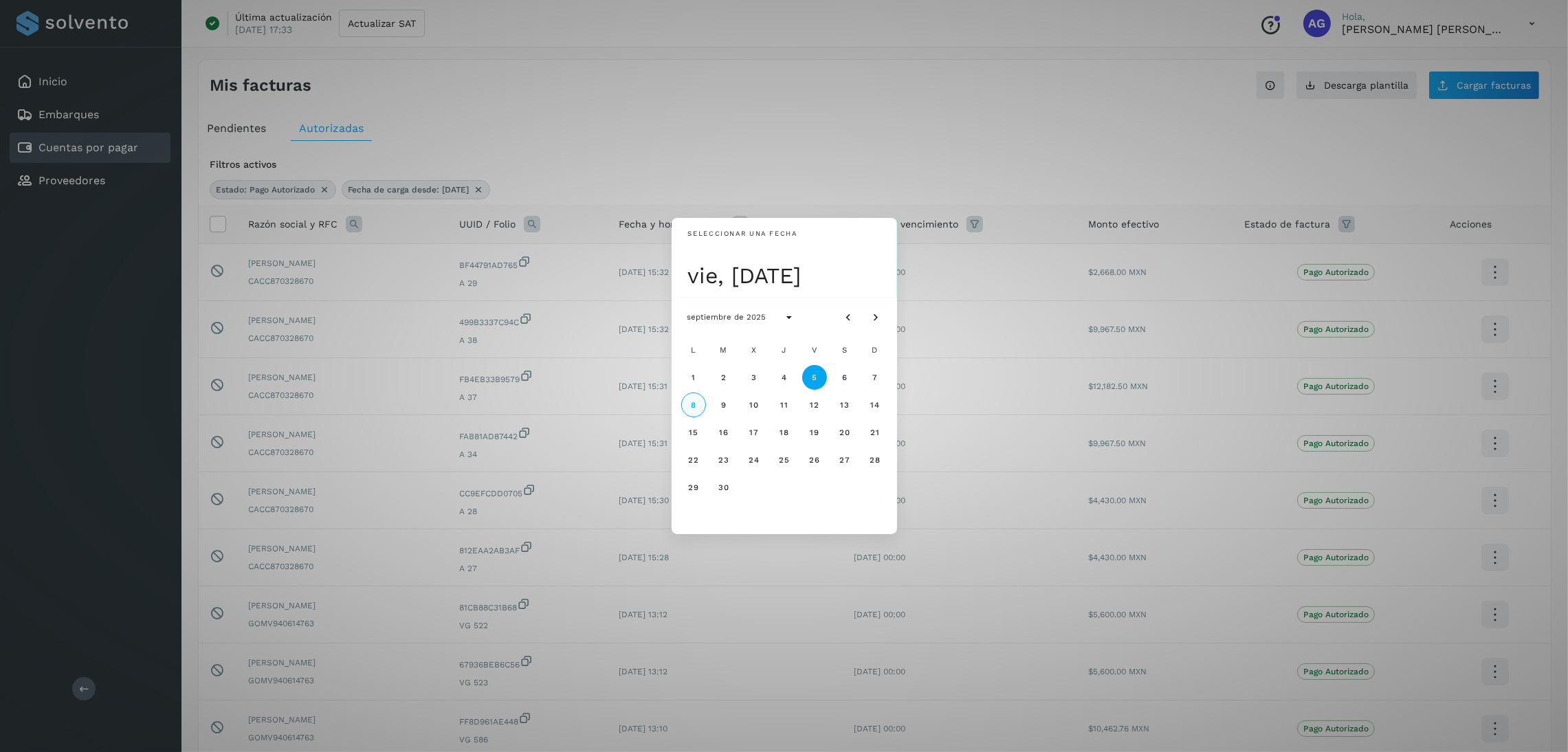
click at [704, 403] on button "8" at bounding box center [693, 405] width 24 height 24
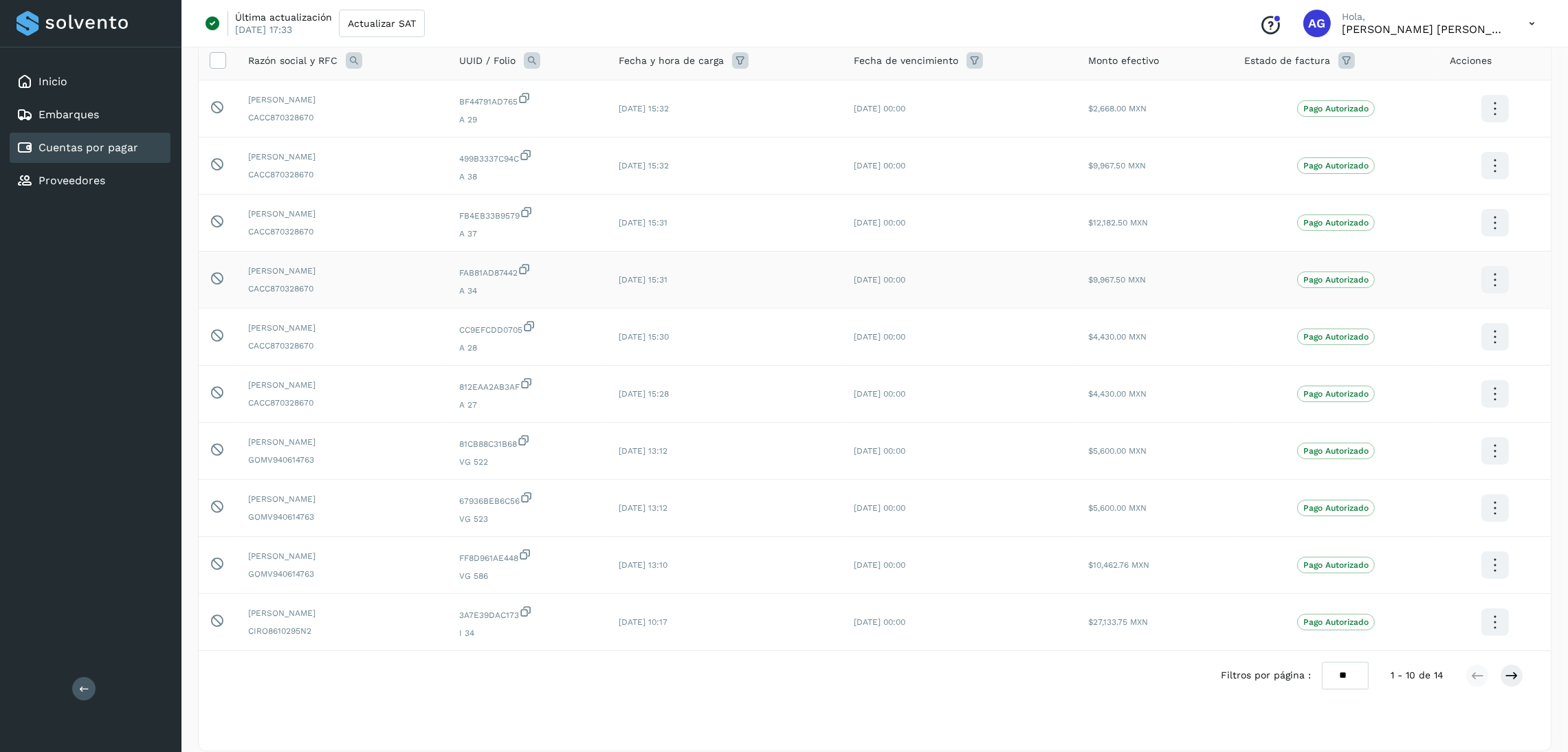
scroll to position [182, 0]
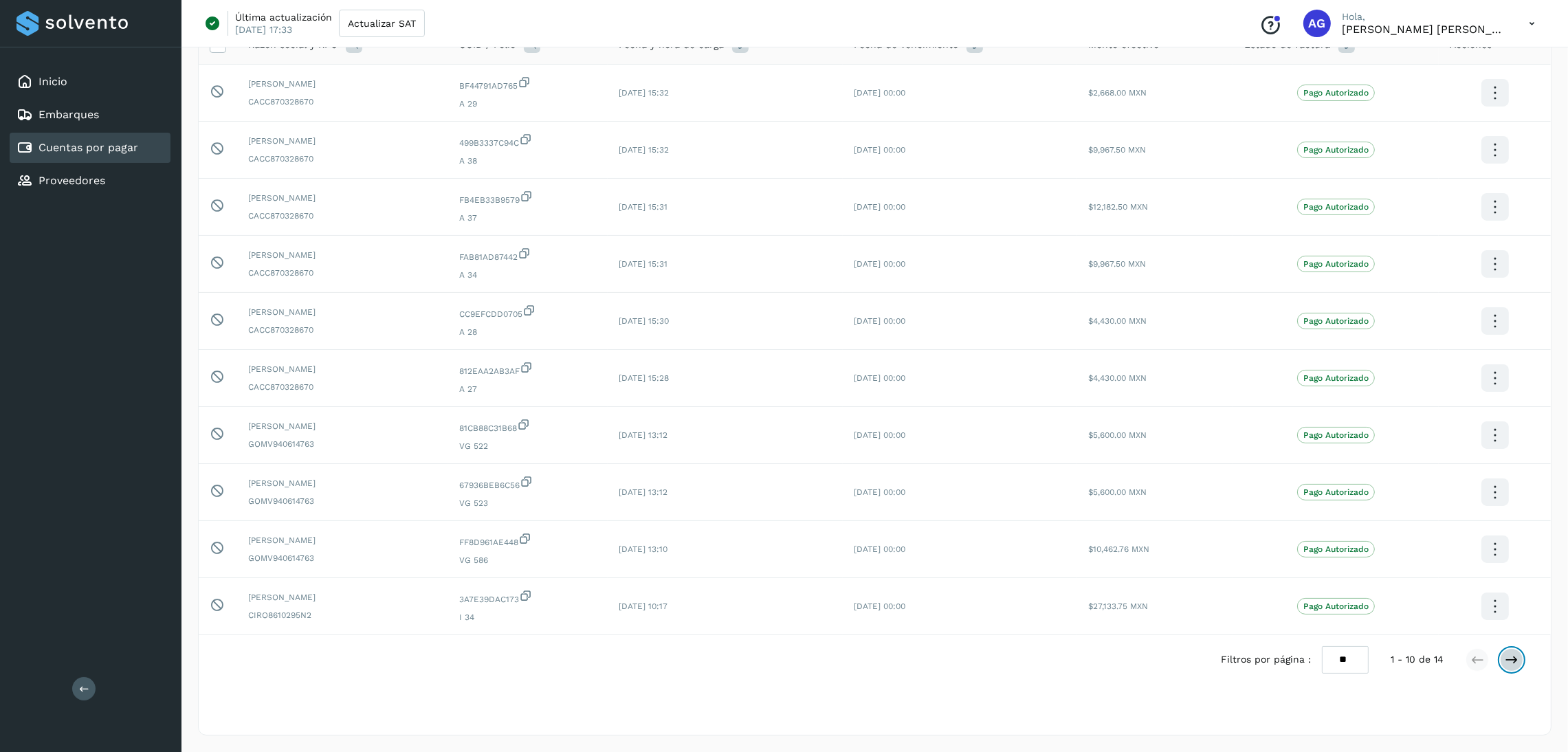
click at [1508, 660] on icon at bounding box center [1511, 660] width 14 height 14
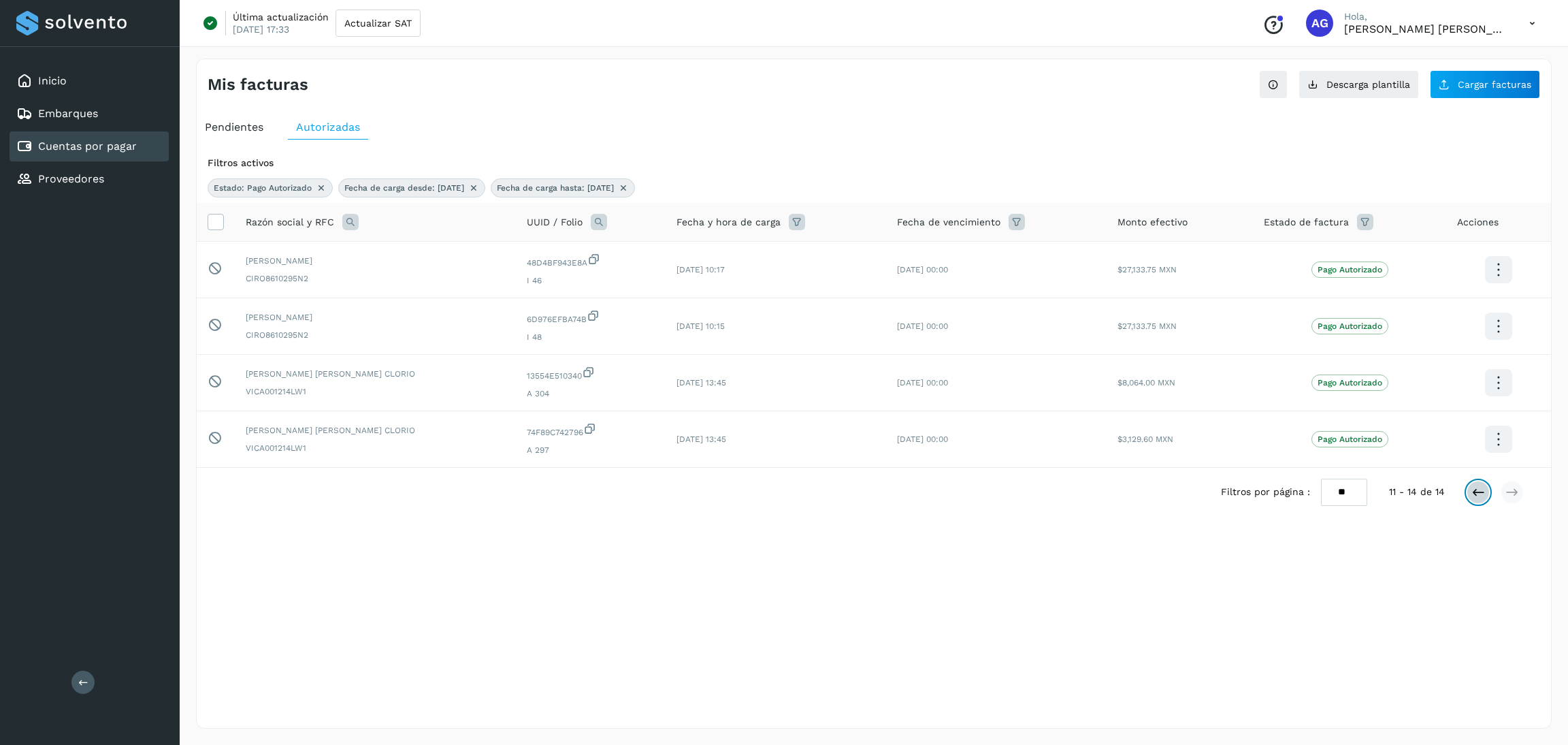
click at [1473, 497] on icon at bounding box center [1477, 492] width 14 height 14
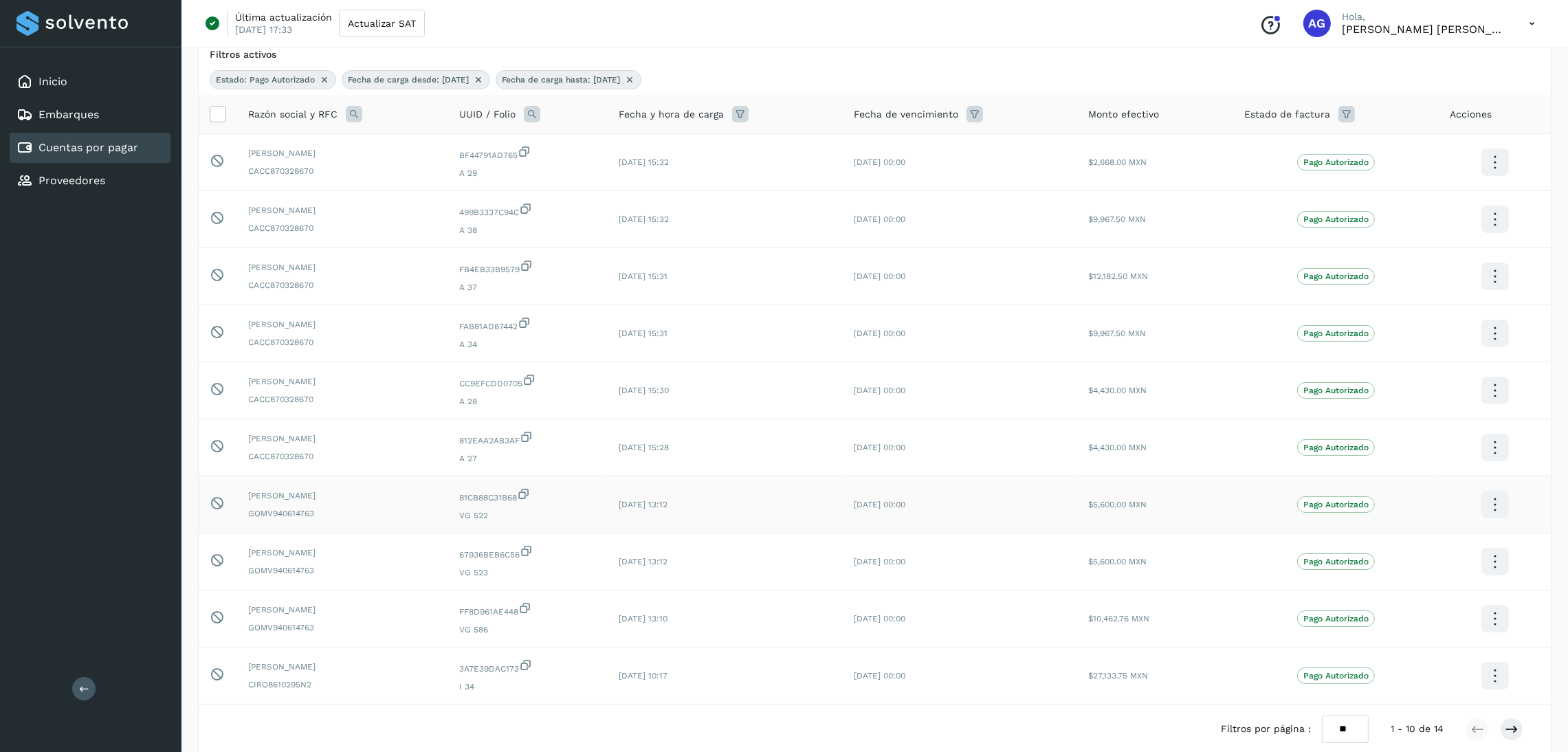
scroll to position [182, 0]
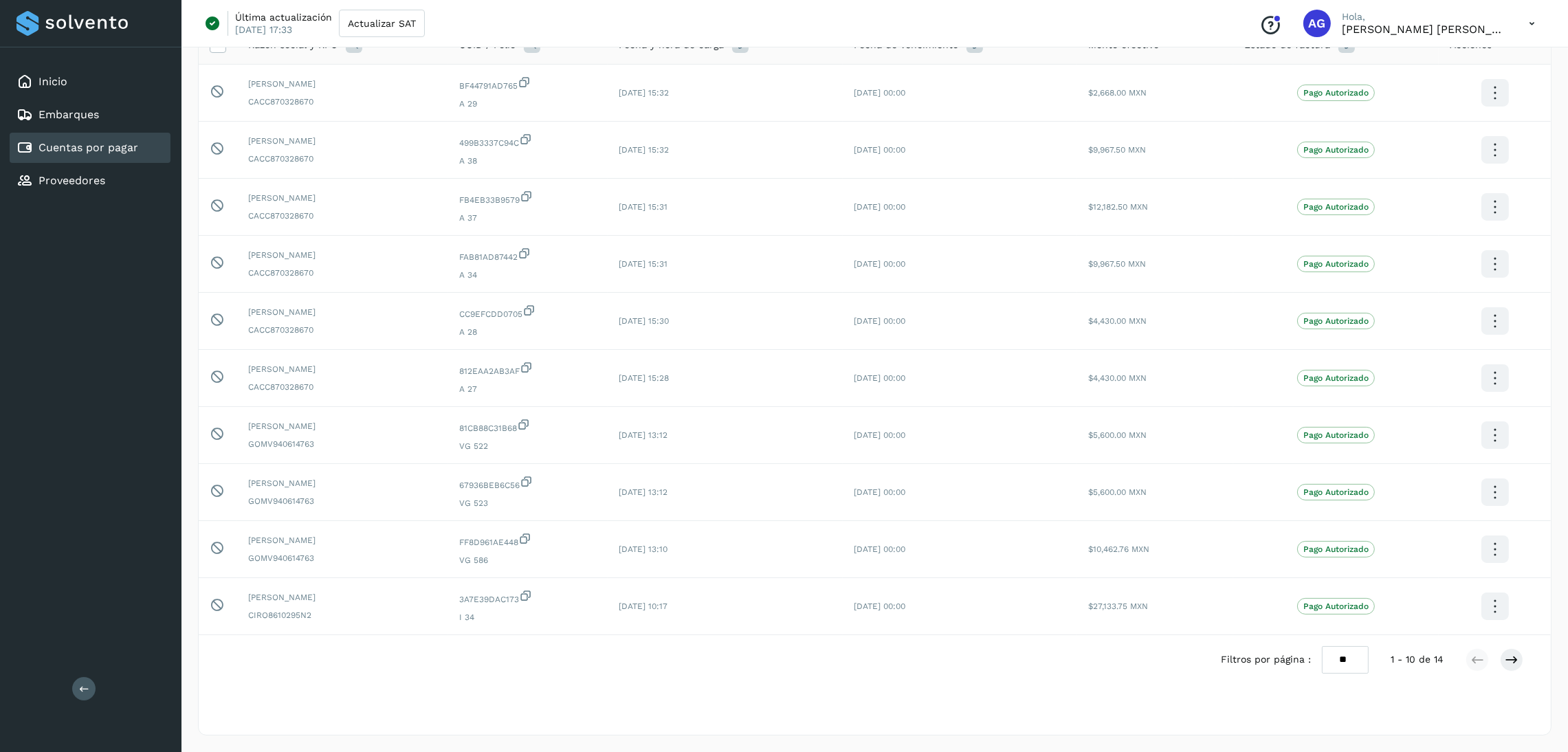
click at [1360, 668] on select "** ** **" at bounding box center [1346, 659] width 47 height 27
click at [1338, 646] on select "** ** **" at bounding box center [1346, 659] width 47 height 27
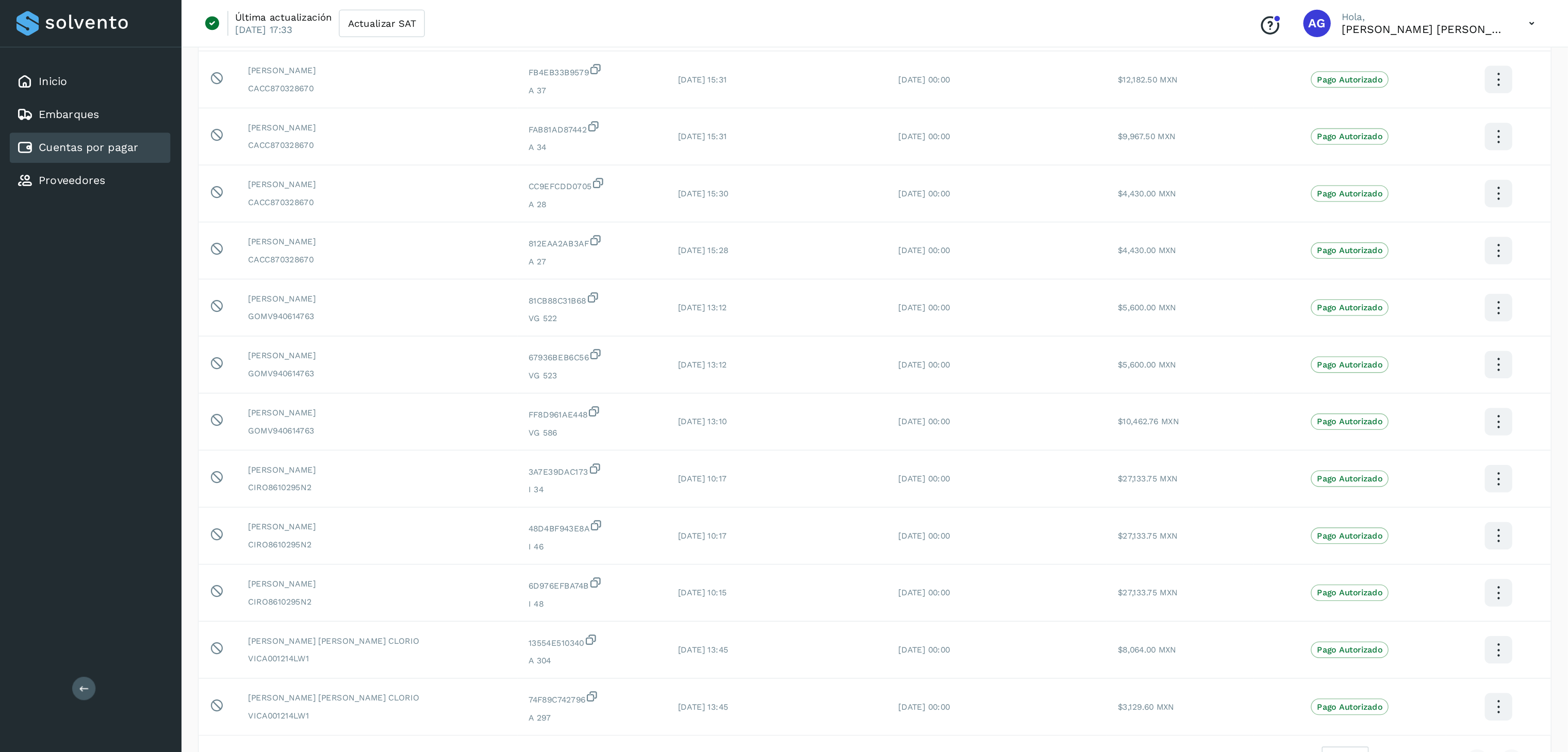
scroll to position [128, 0]
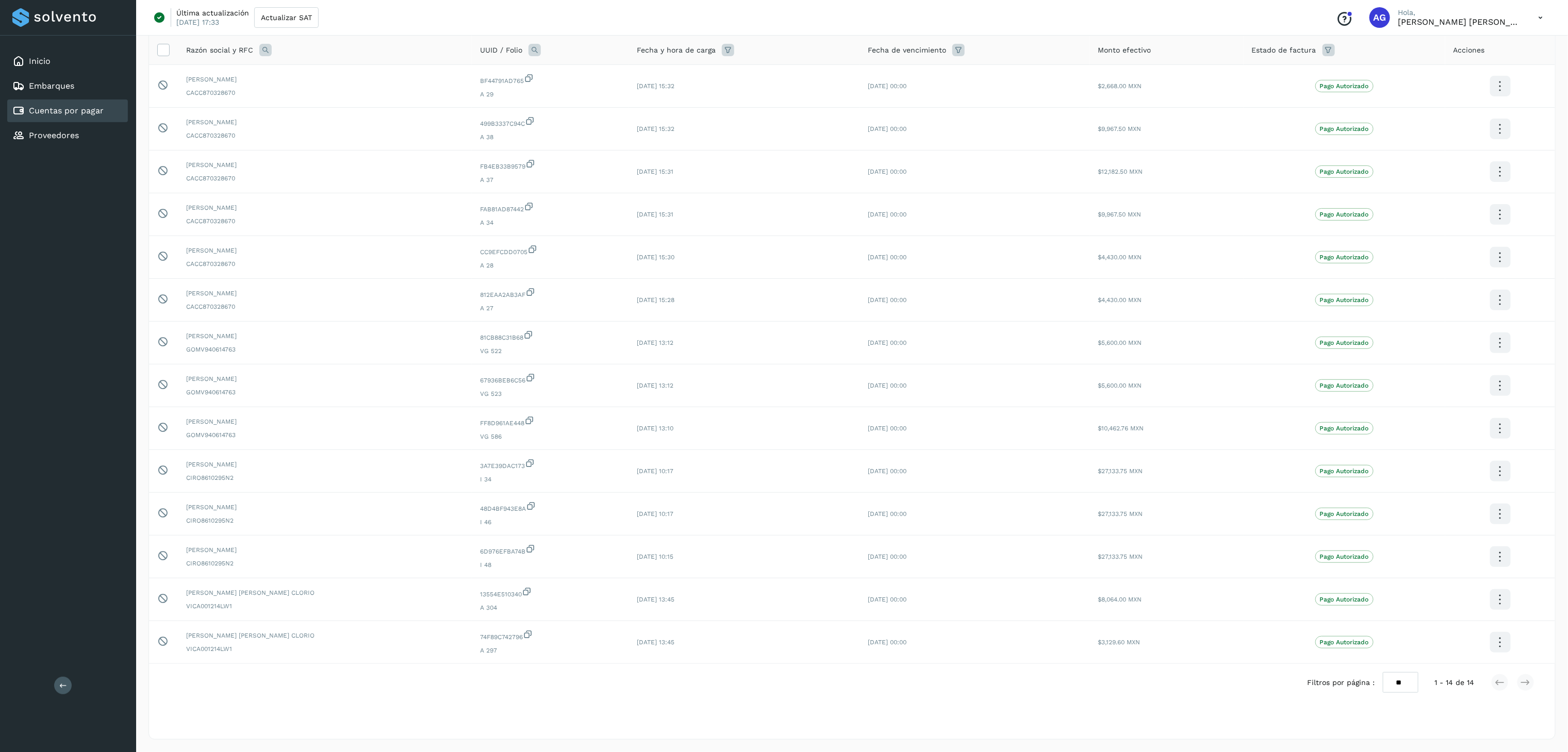
click at [1041, 563] on div "Filtros por página : ** ** ** 1 - 14 de 14" at bounding box center [852, 682] width 1406 height 37
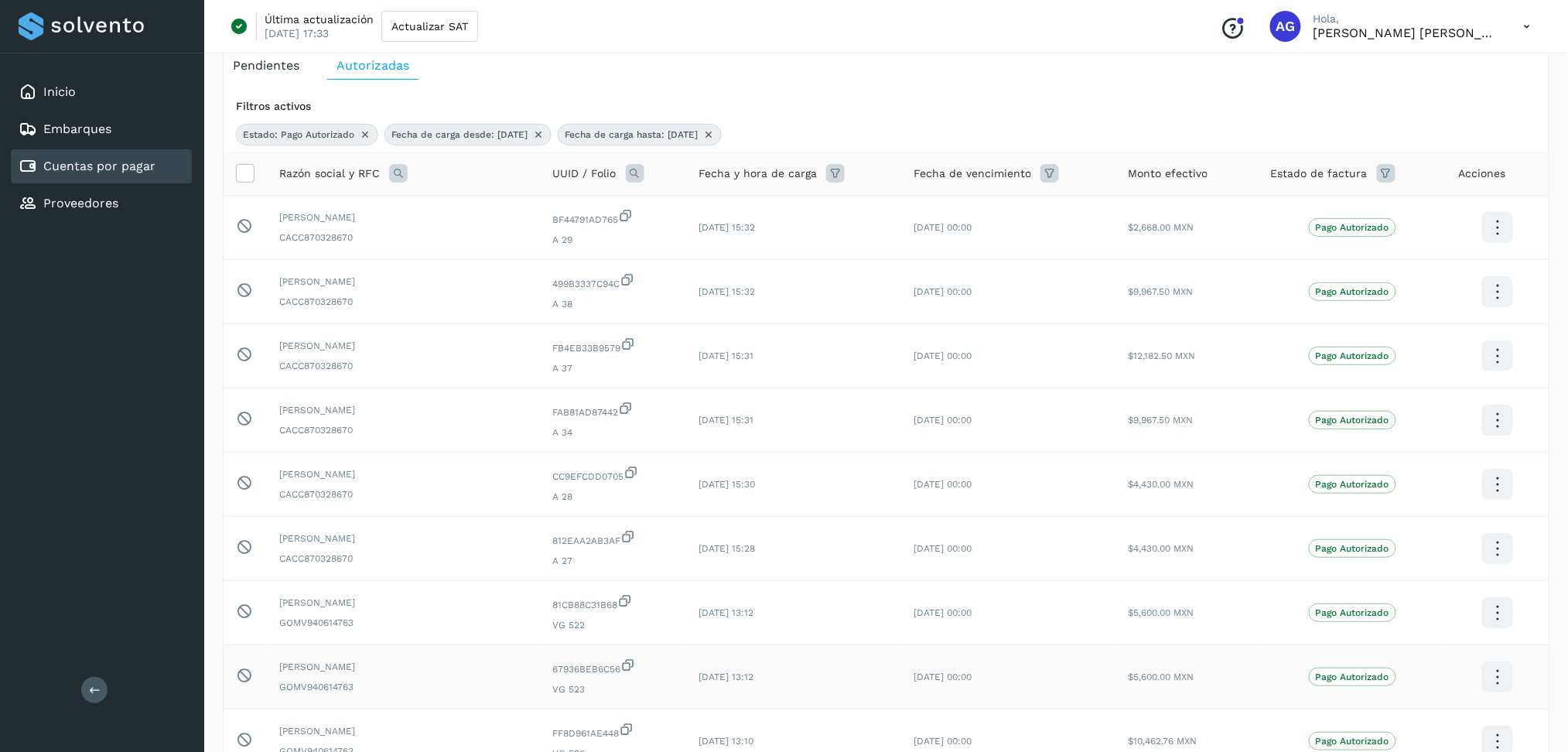
scroll to position [0, 0]
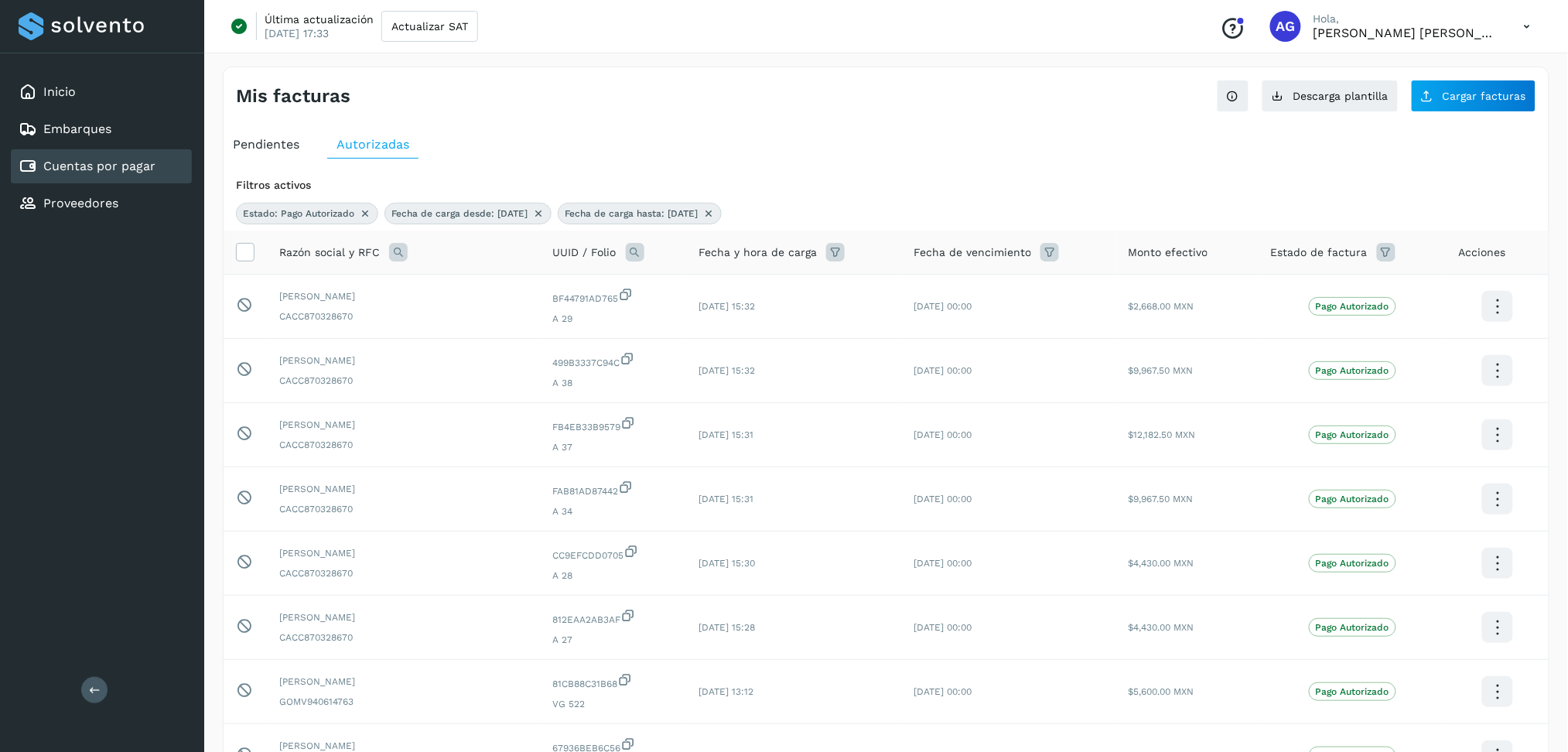
click at [244, 142] on span "Pendientes" at bounding box center [266, 144] width 67 height 15
select select "**"
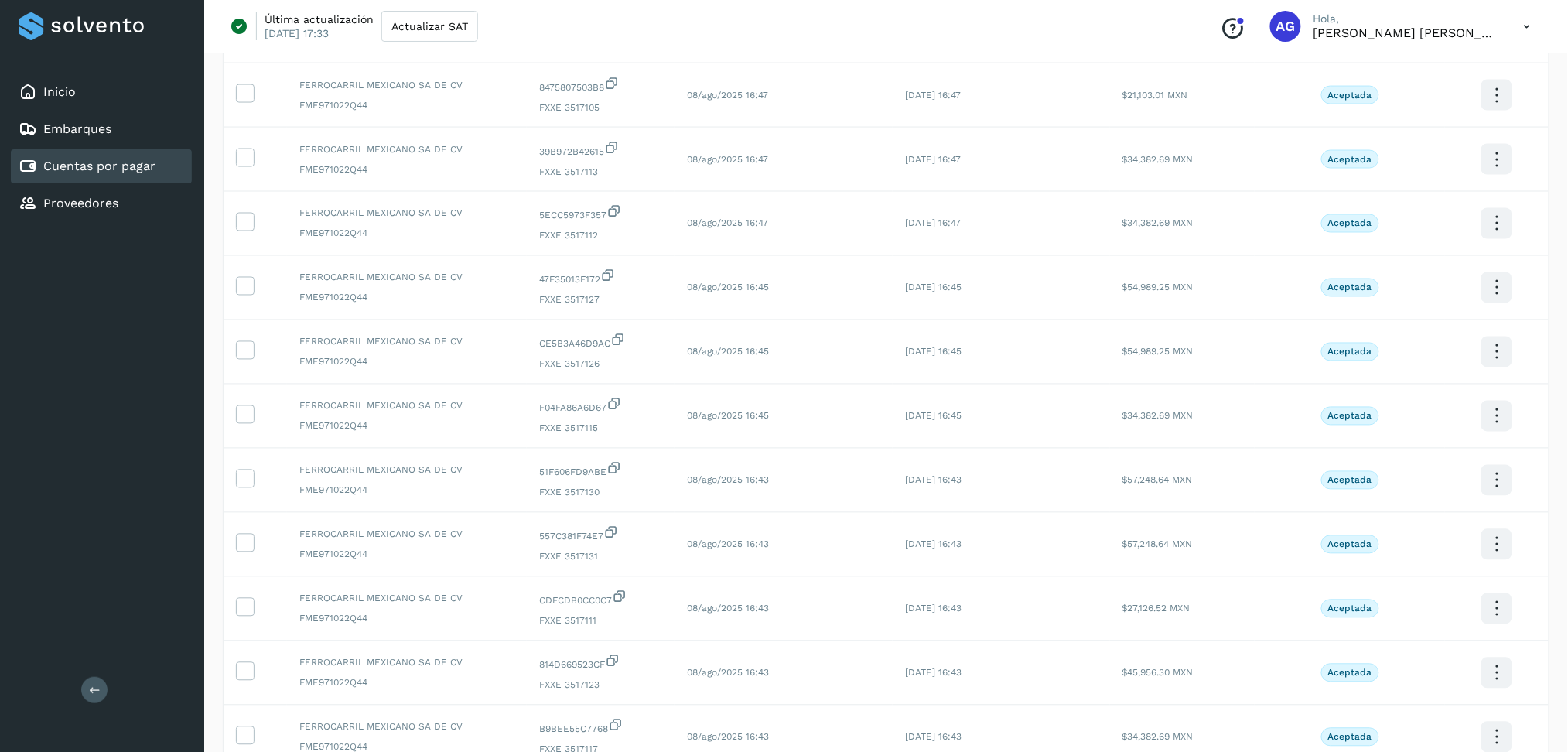
scroll to position [929, 0]
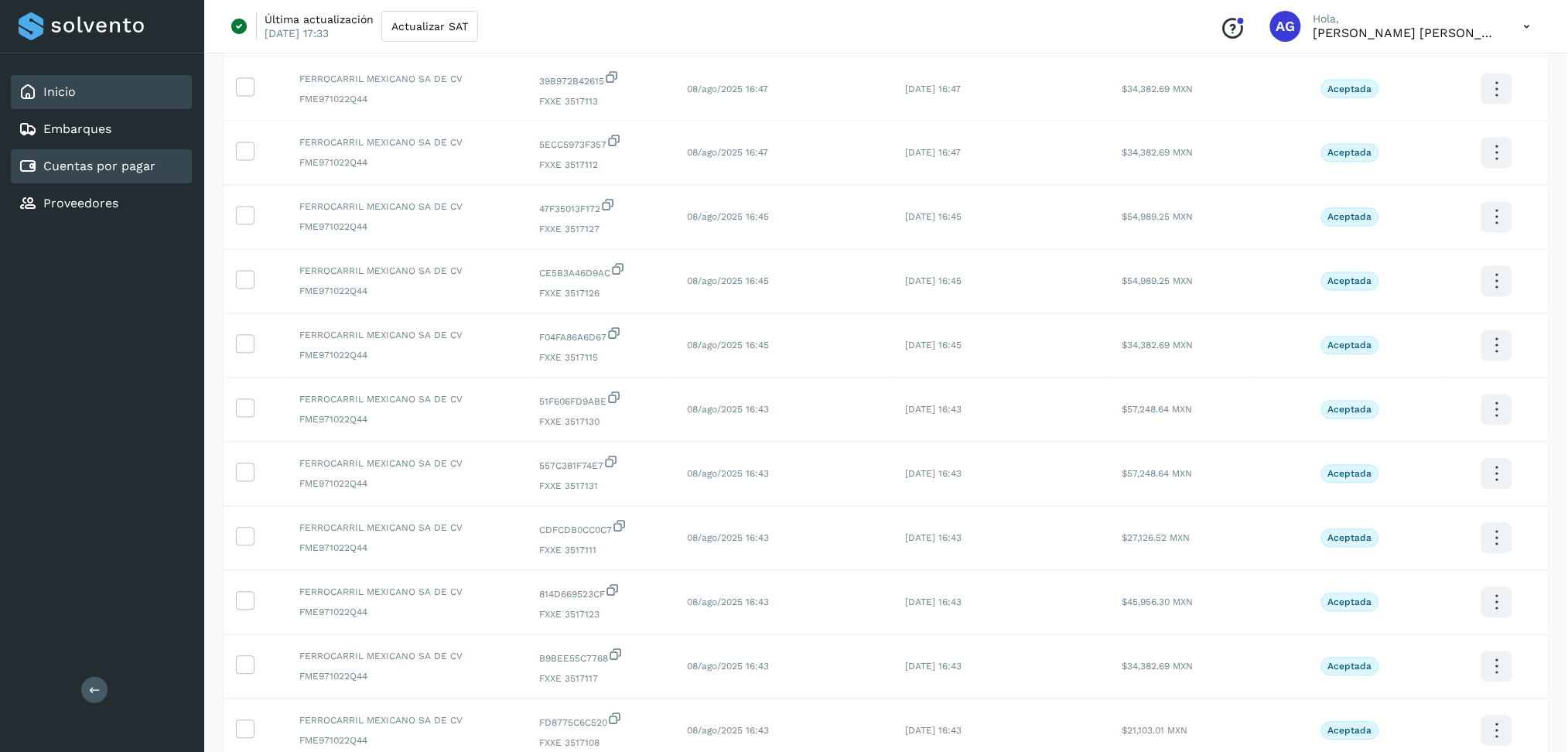
click at [68, 79] on div "Inicio" at bounding box center [101, 91] width 181 height 34
